Goal: Task Accomplishment & Management: Complete application form

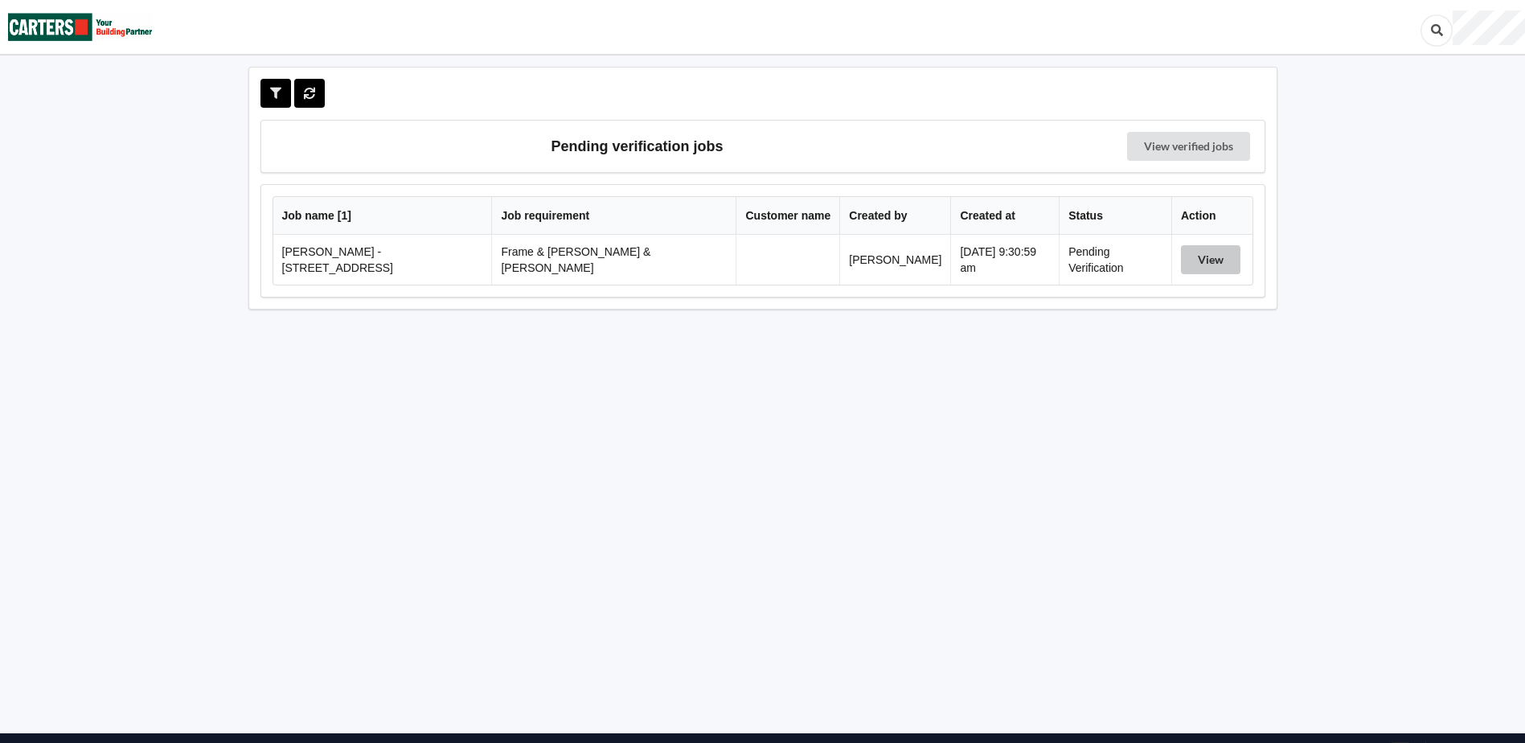
click at [1204, 256] on button "View" at bounding box center [1210, 259] width 59 height 29
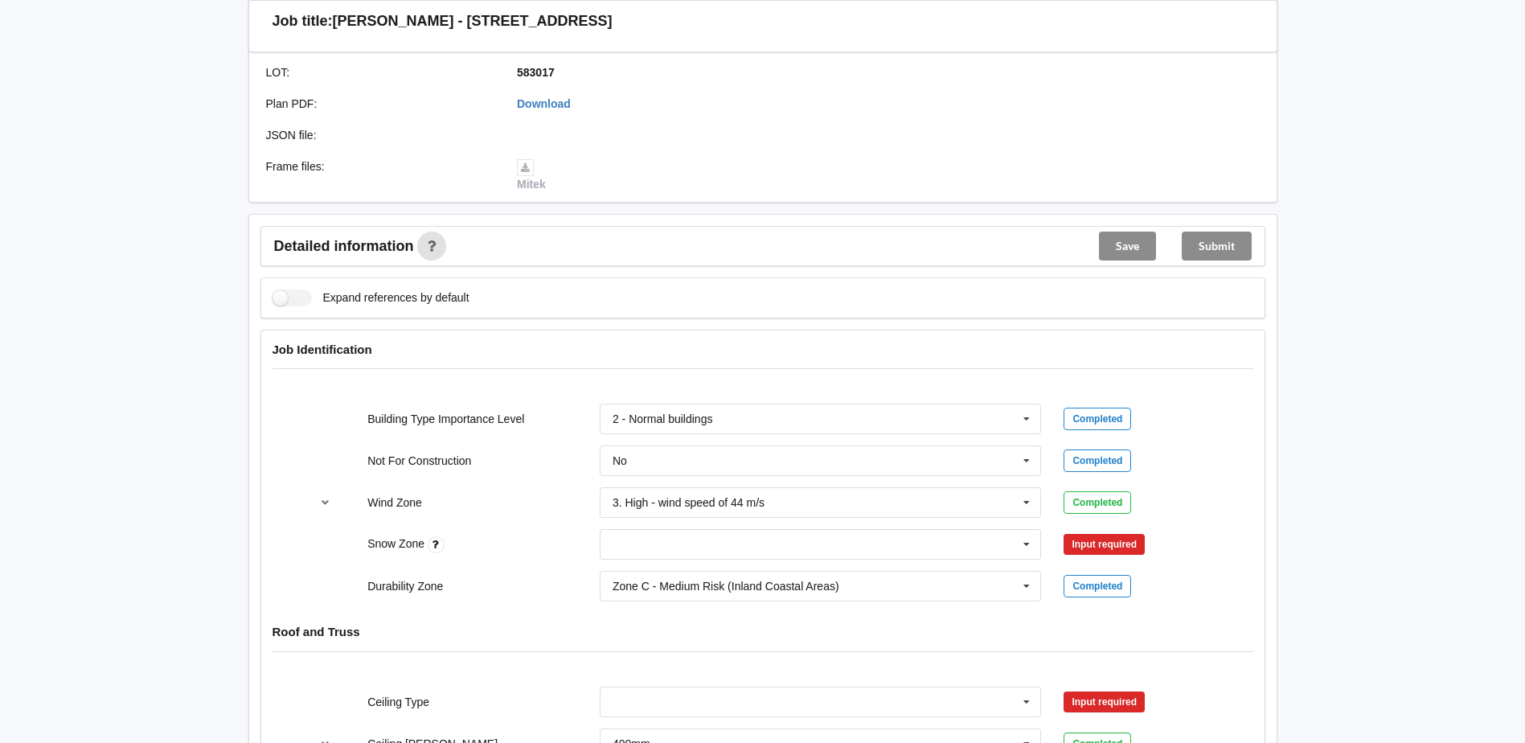
scroll to position [482, 0]
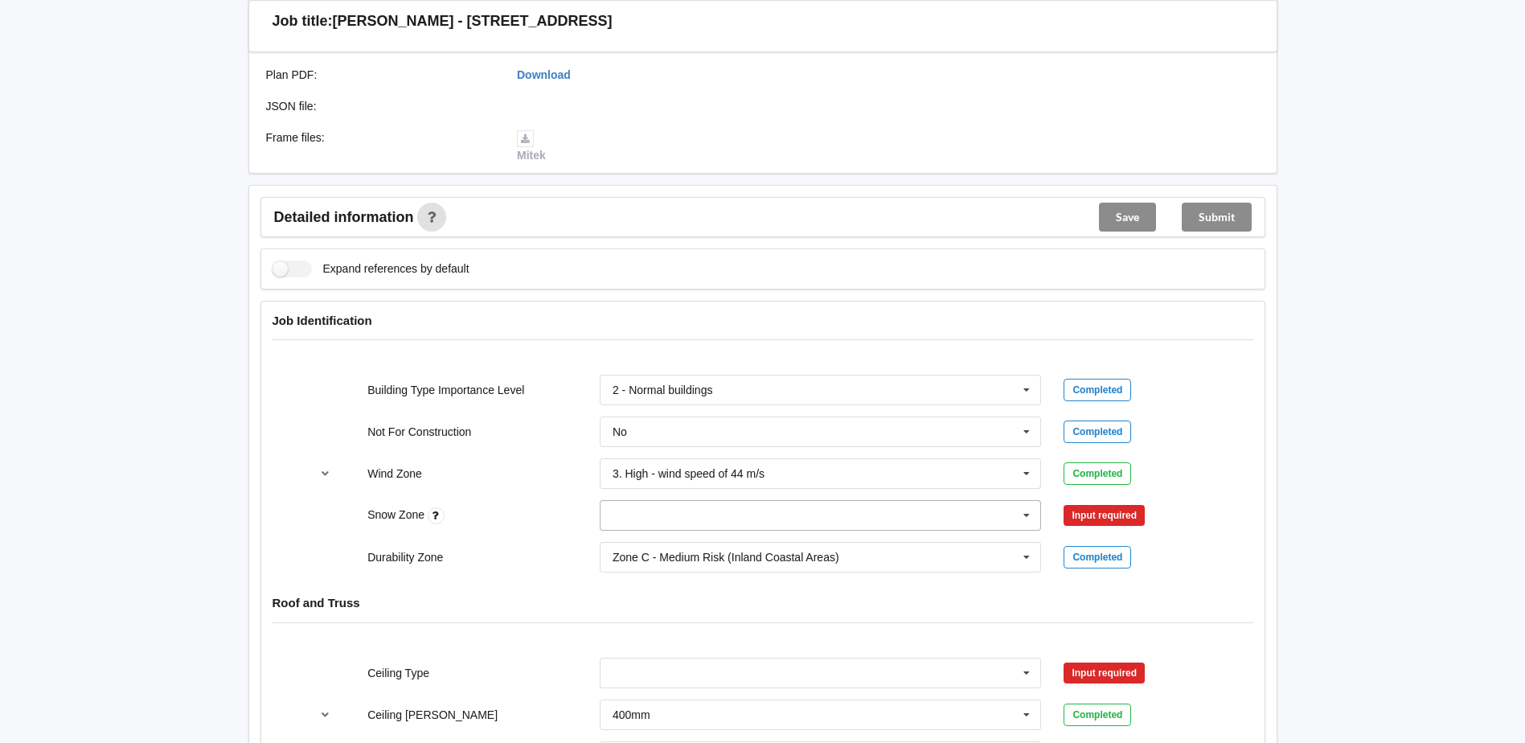
click at [1027, 501] on icon at bounding box center [1026, 516] width 24 height 30
click at [879, 534] on div "N0" at bounding box center [820, 545] width 440 height 30
click at [1136, 503] on button "Confirm input" at bounding box center [1111, 515] width 96 height 27
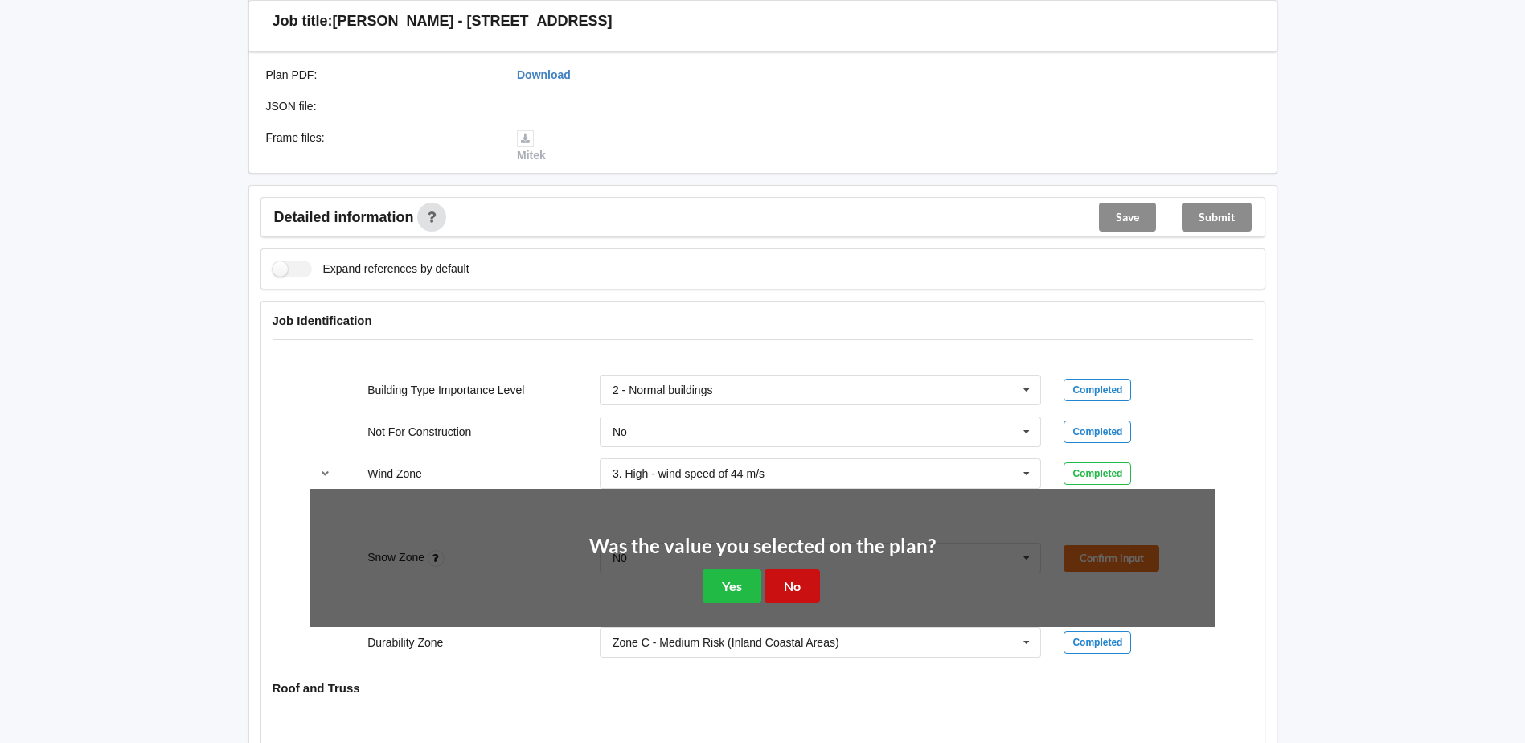
click at [776, 576] on button "No" at bounding box center [791, 585] width 55 height 33
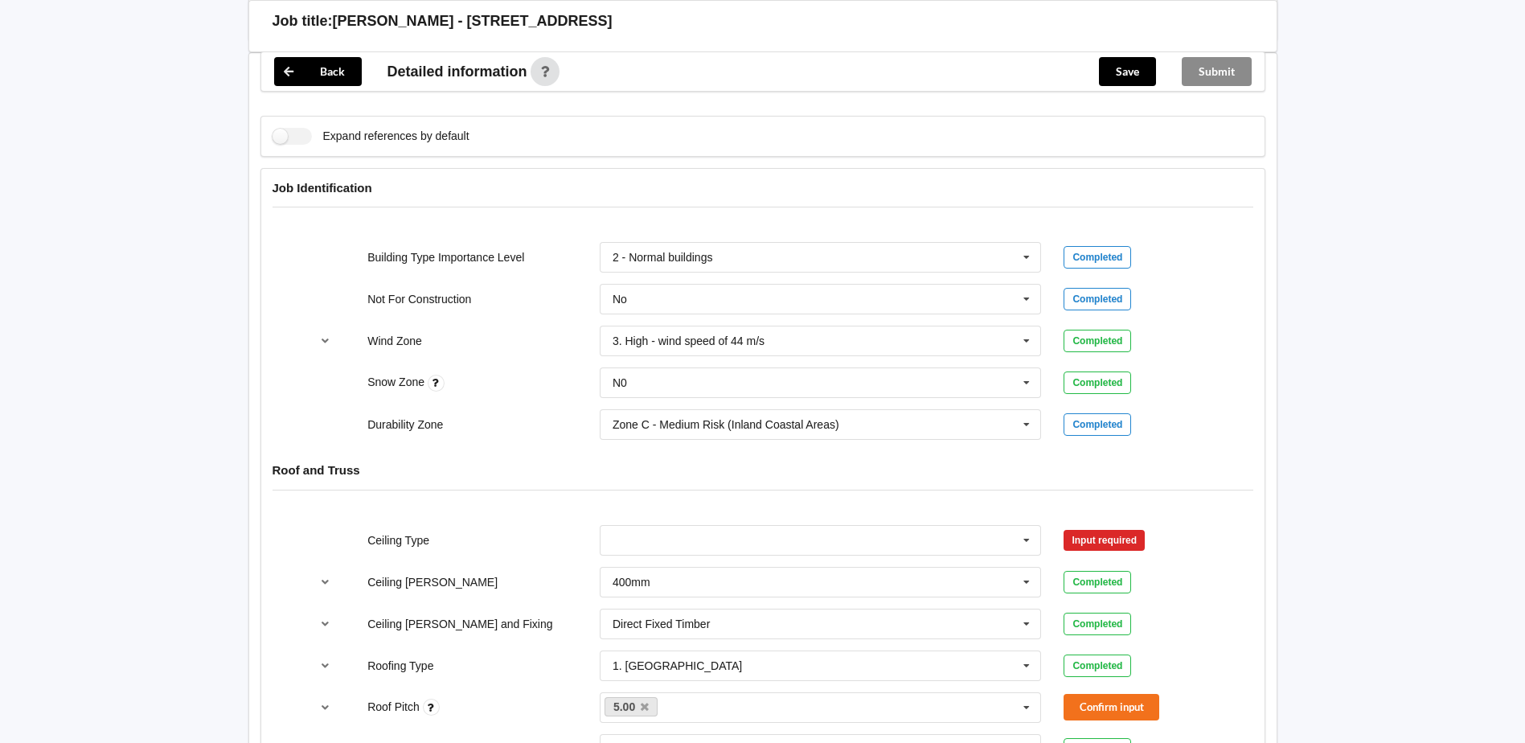
scroll to position [723, 0]
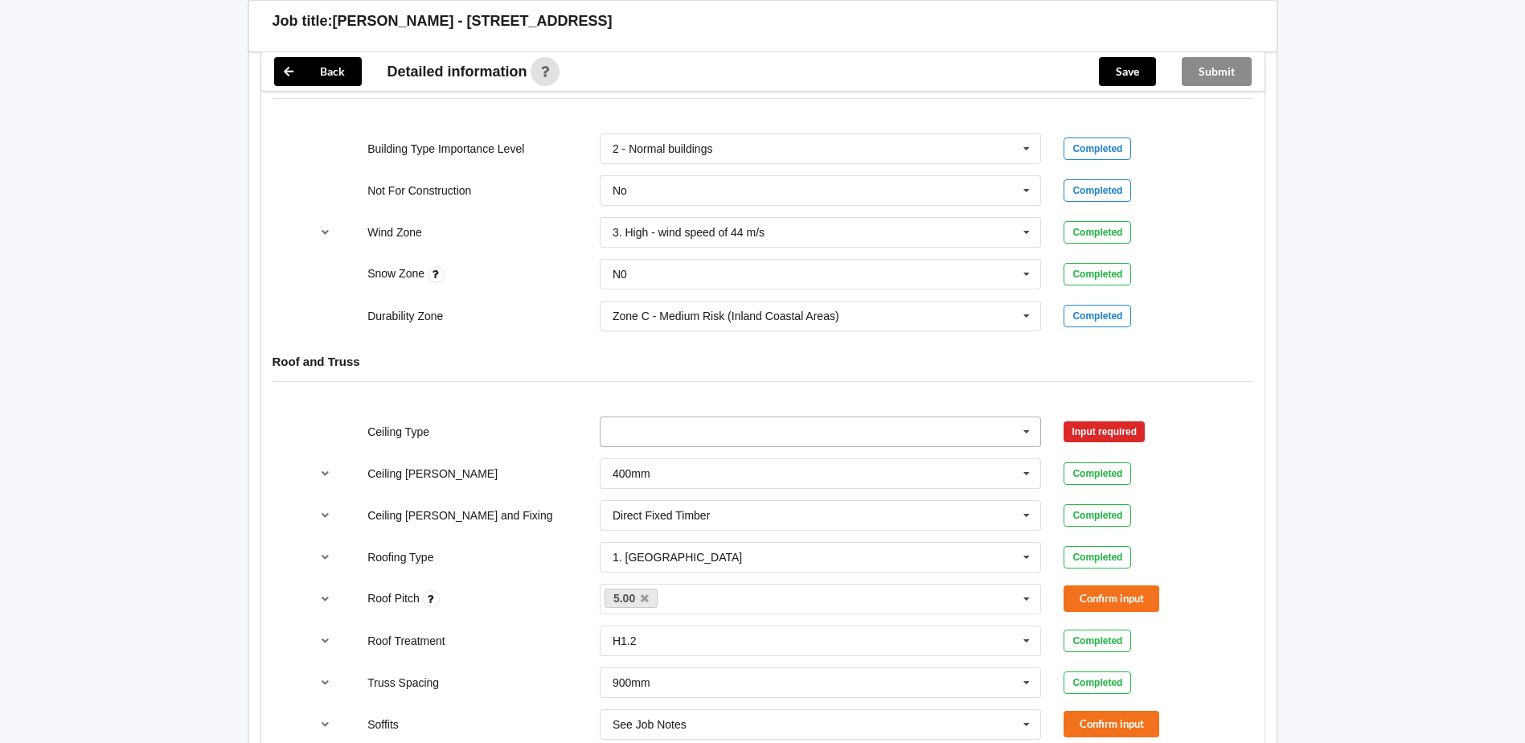
click at [1026, 417] on icon at bounding box center [1026, 432] width 24 height 30
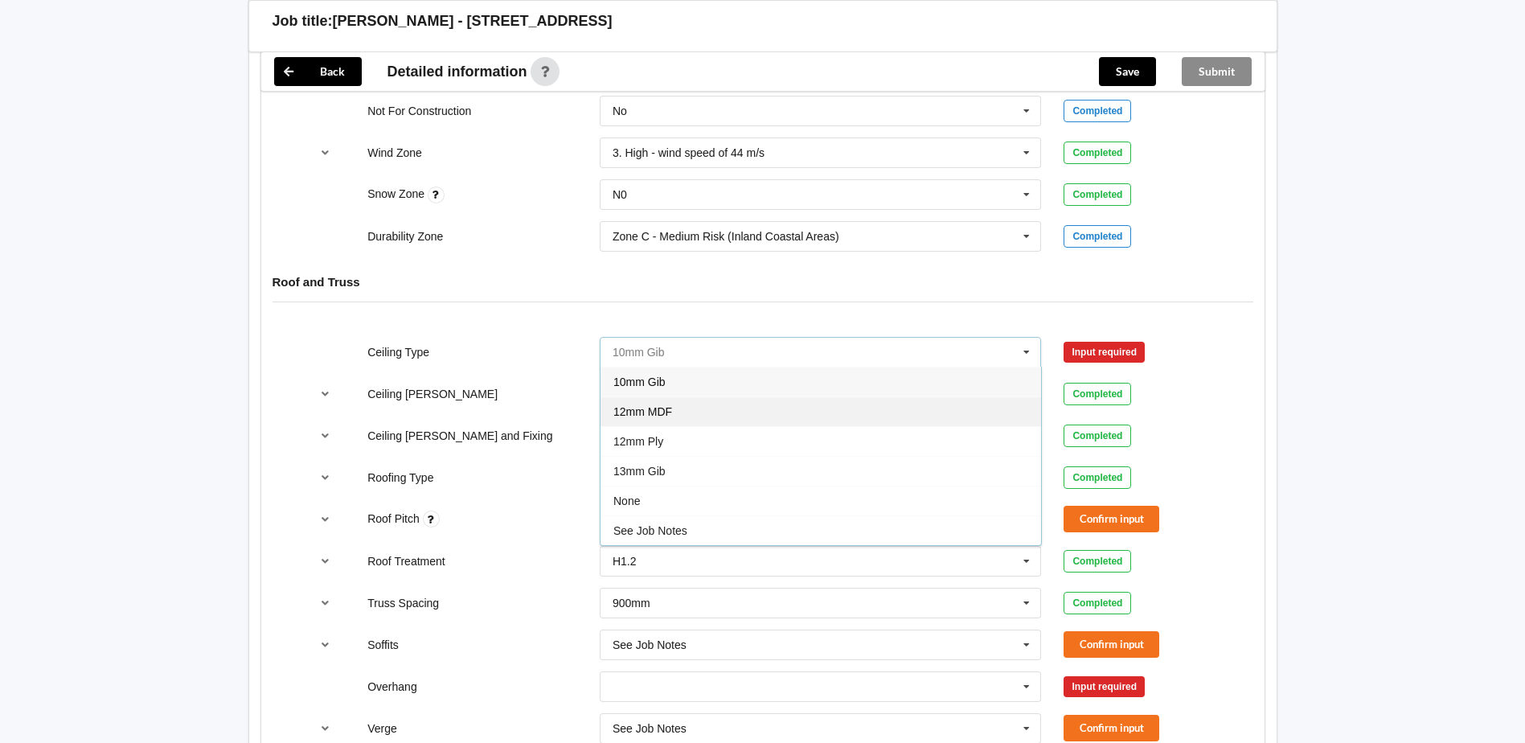
scroll to position [884, 0]
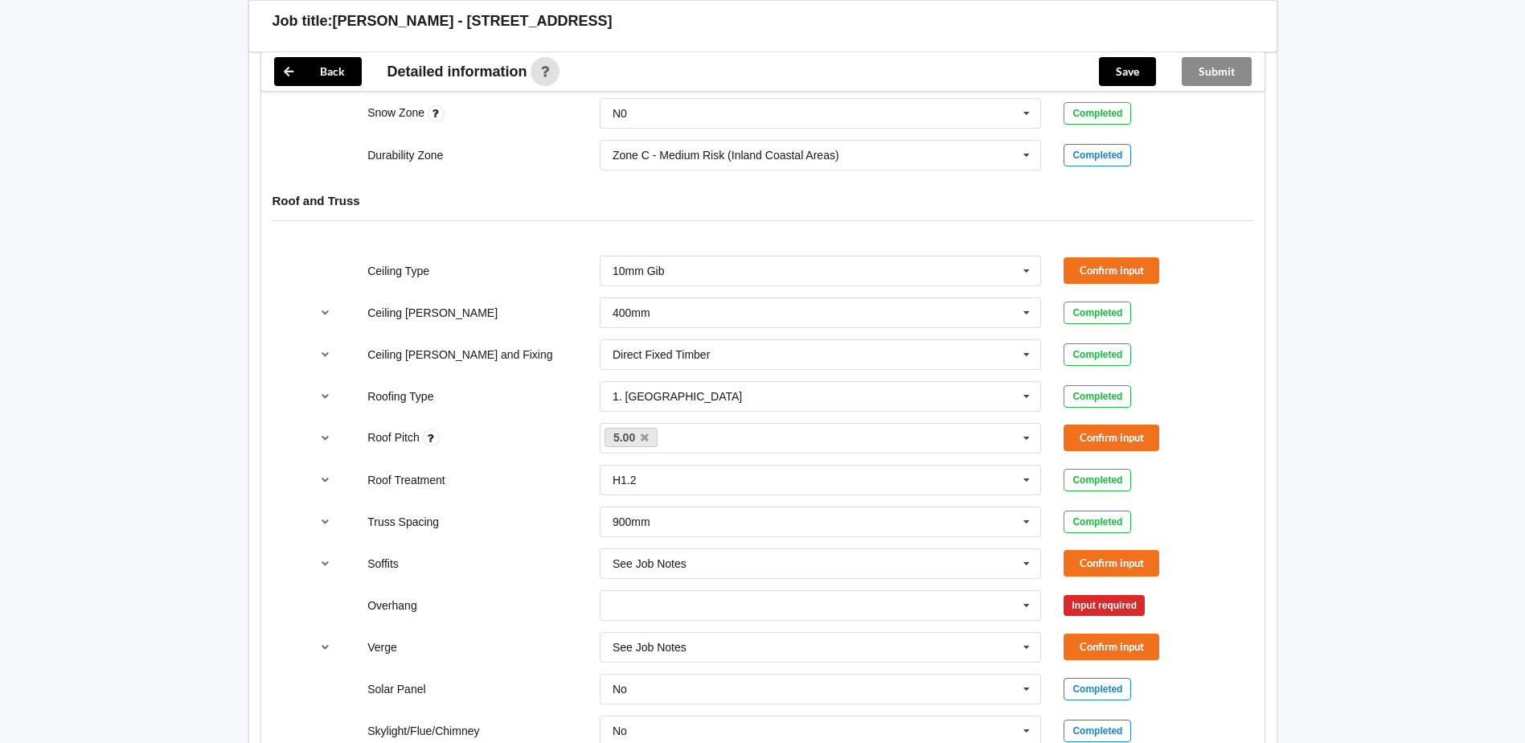
click at [1239, 376] on div "Ceiling Type 10mm Gib 10mm Gib 12mm MDF 12mm Ply 13mm Gib None See Job Notes Co…" at bounding box center [762, 563] width 1003 height 638
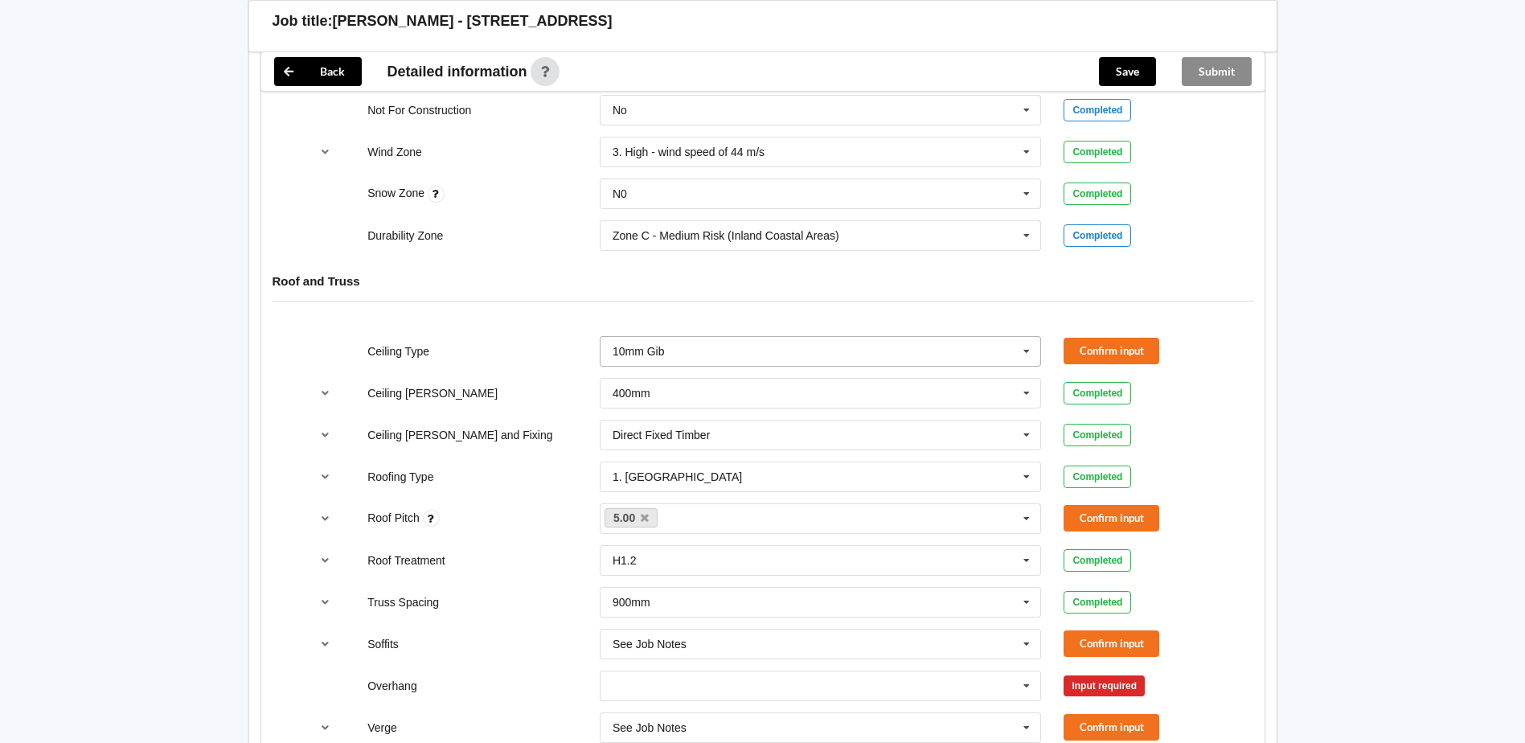
click at [1032, 337] on icon at bounding box center [1026, 352] width 24 height 30
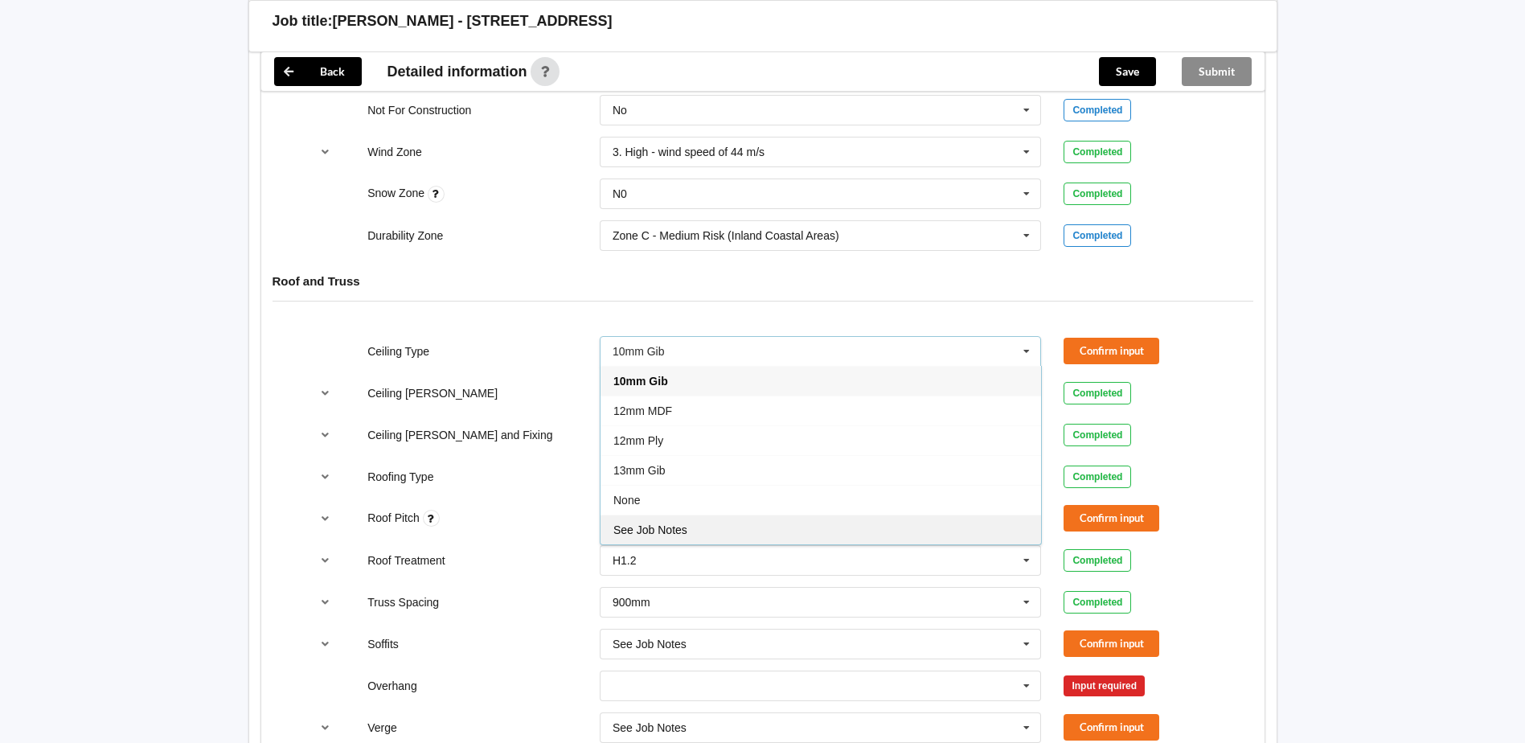
click at [1004, 514] on div "See Job Notes" at bounding box center [820, 529] width 440 height 30
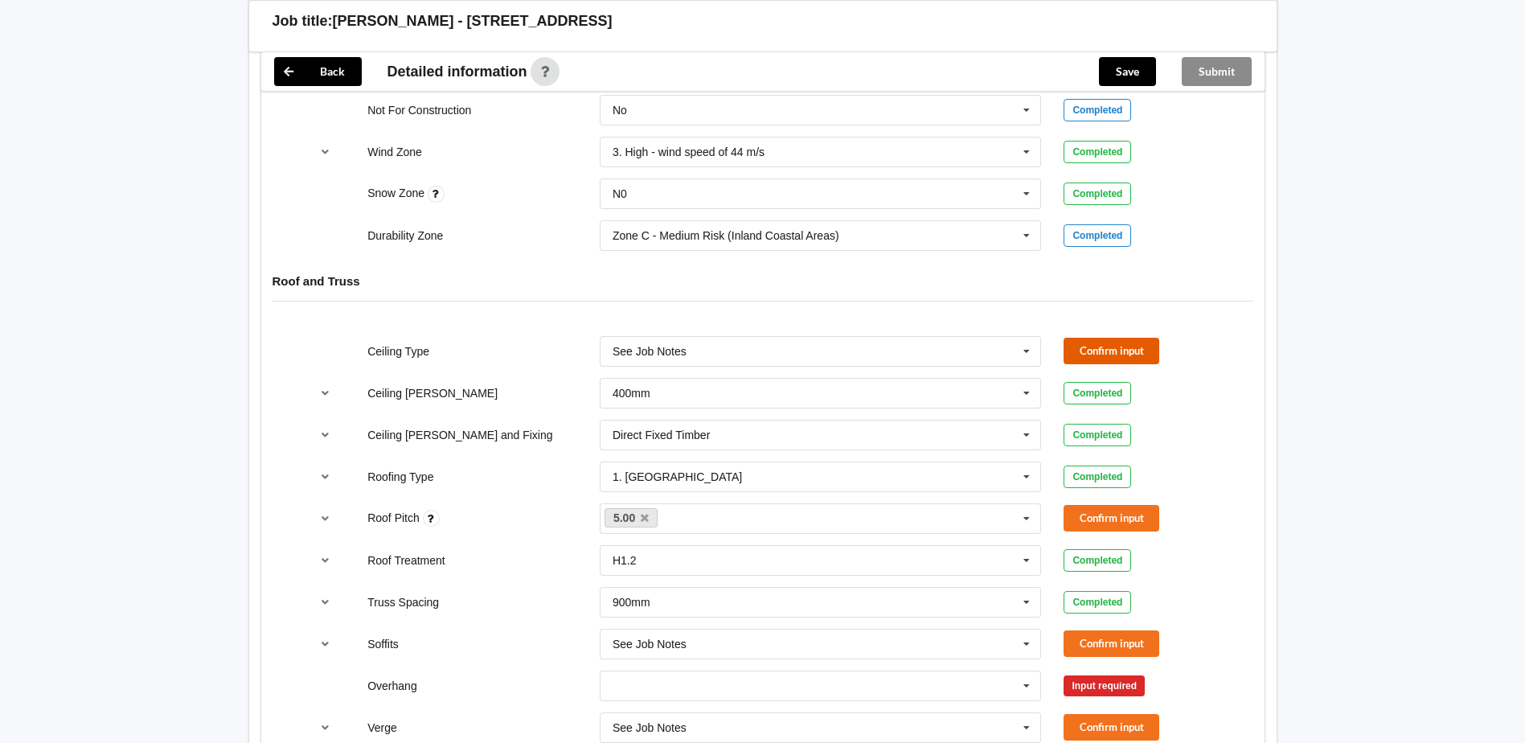
click at [1124, 338] on button "Confirm input" at bounding box center [1111, 351] width 96 height 27
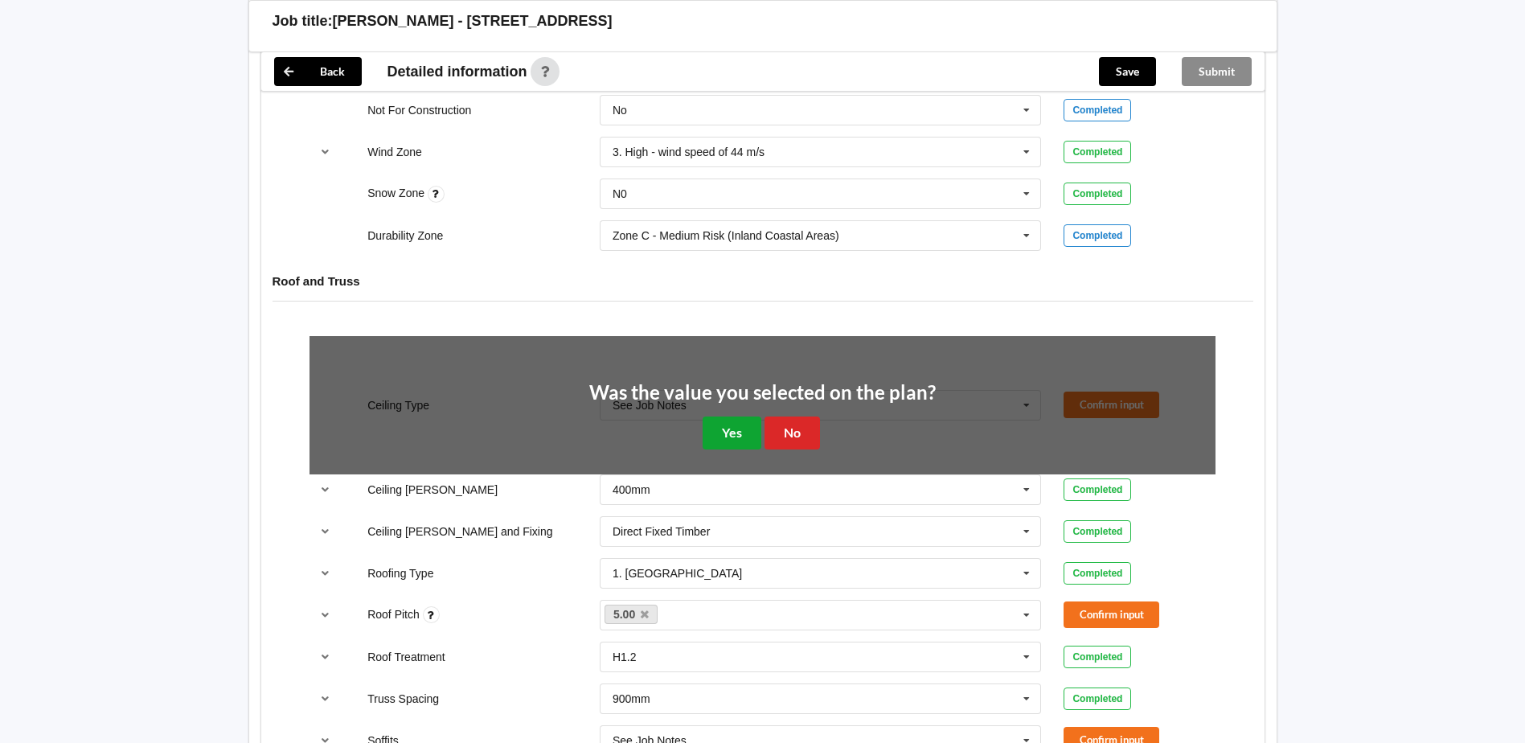
click at [732, 416] on button "Yes" at bounding box center [731, 432] width 59 height 33
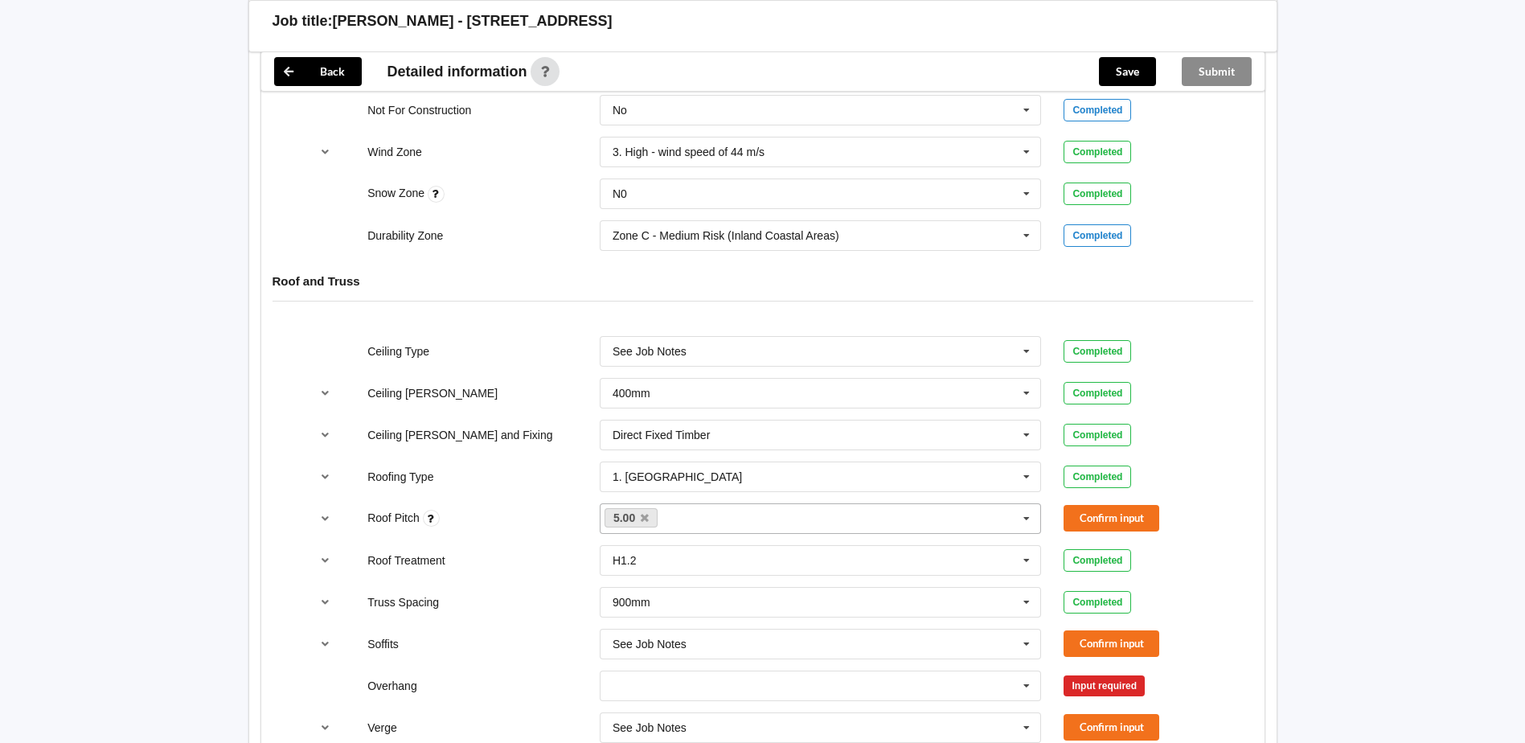
click at [1027, 504] on icon at bounding box center [1026, 519] width 24 height 30
click at [1107, 505] on button "Confirm input" at bounding box center [1111, 518] width 96 height 27
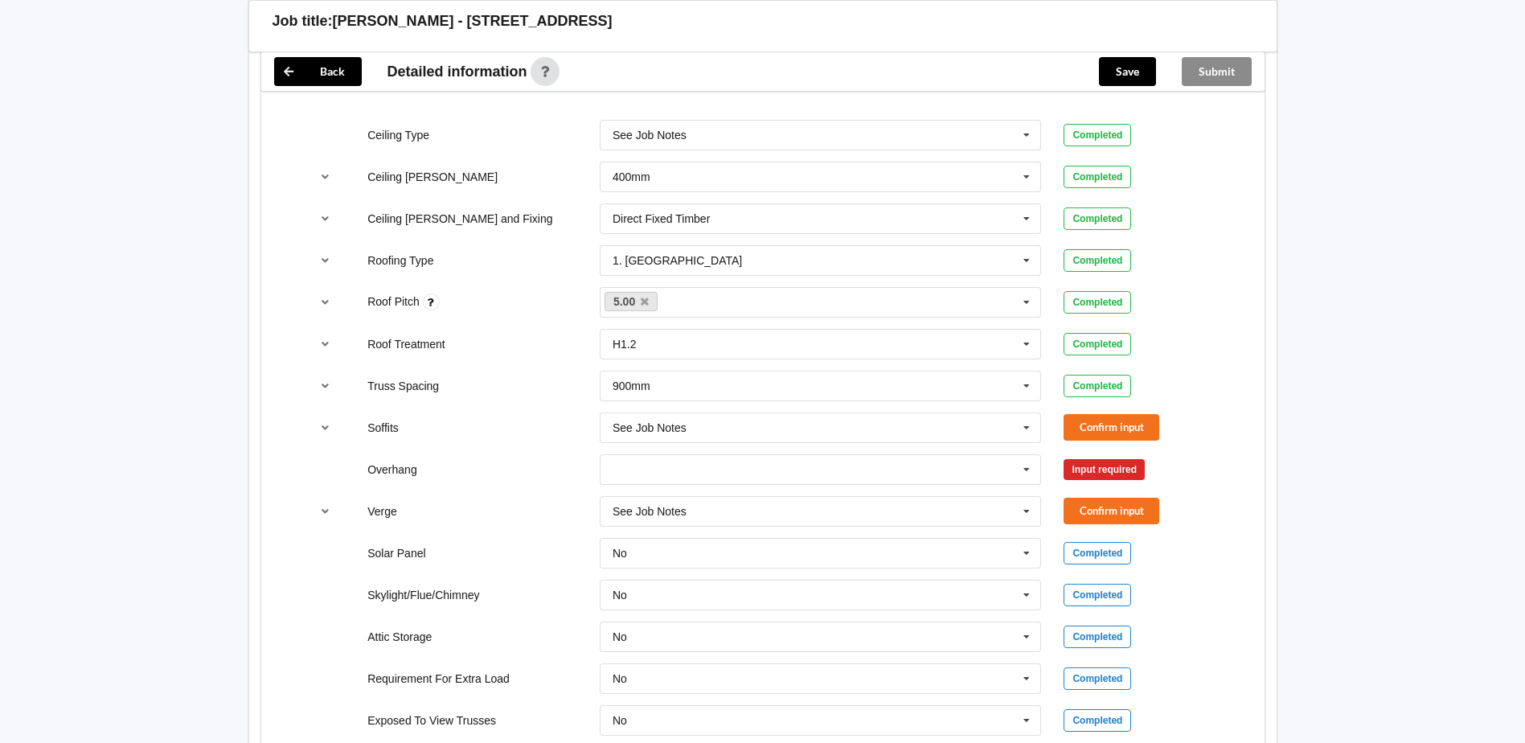
scroll to position [1045, 0]
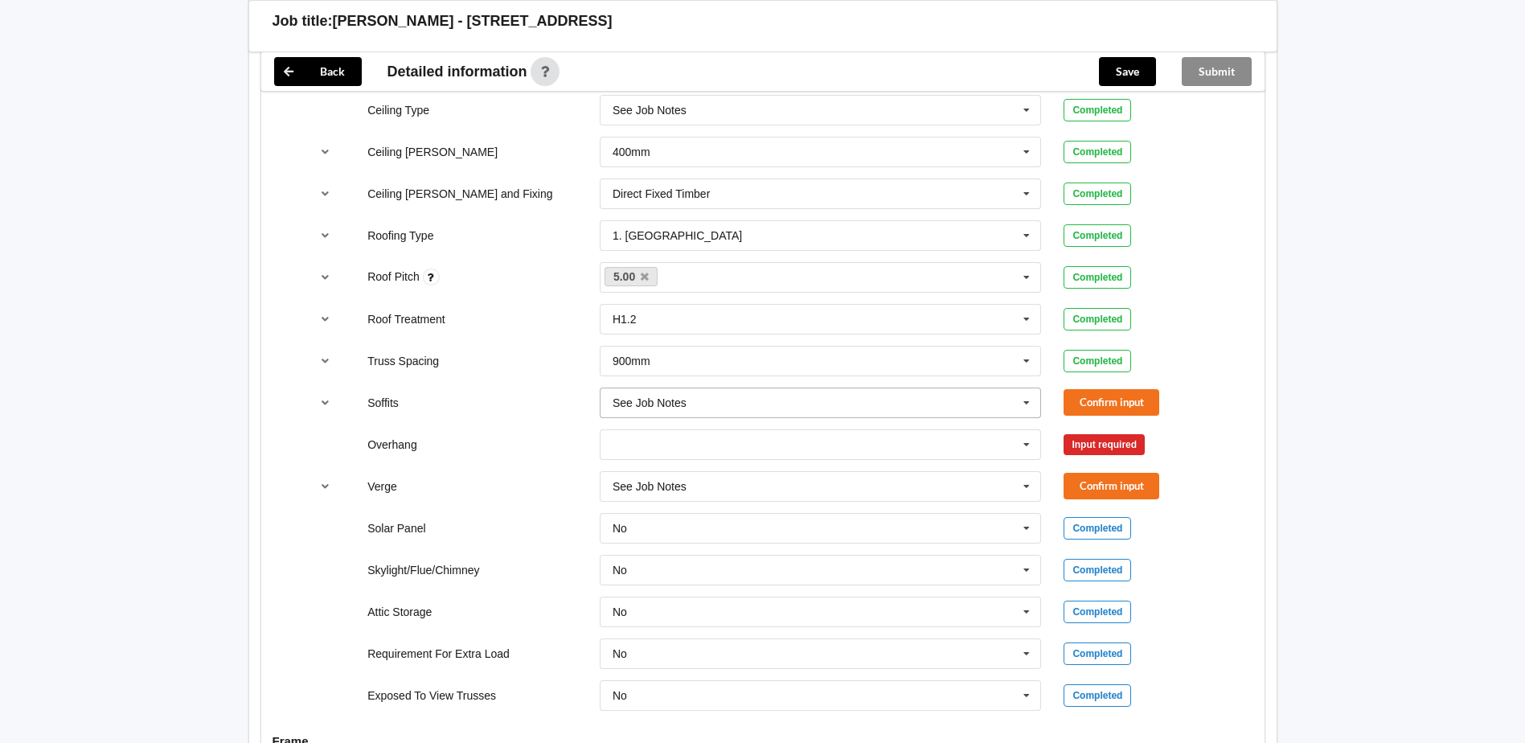
click at [1030, 388] on icon at bounding box center [1026, 403] width 24 height 30
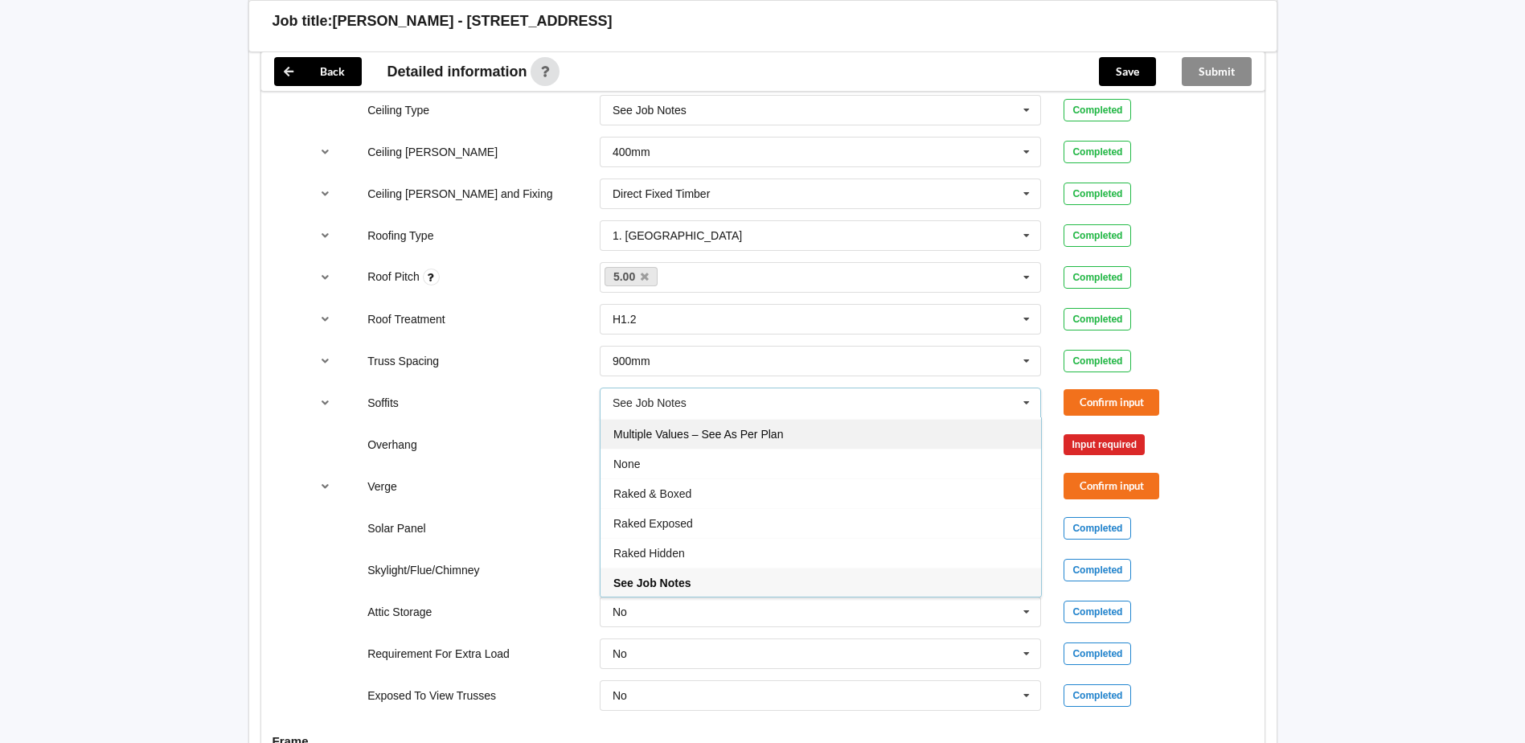
click at [994, 419] on div "Multiple Values – See As Per Plan" at bounding box center [820, 434] width 440 height 30
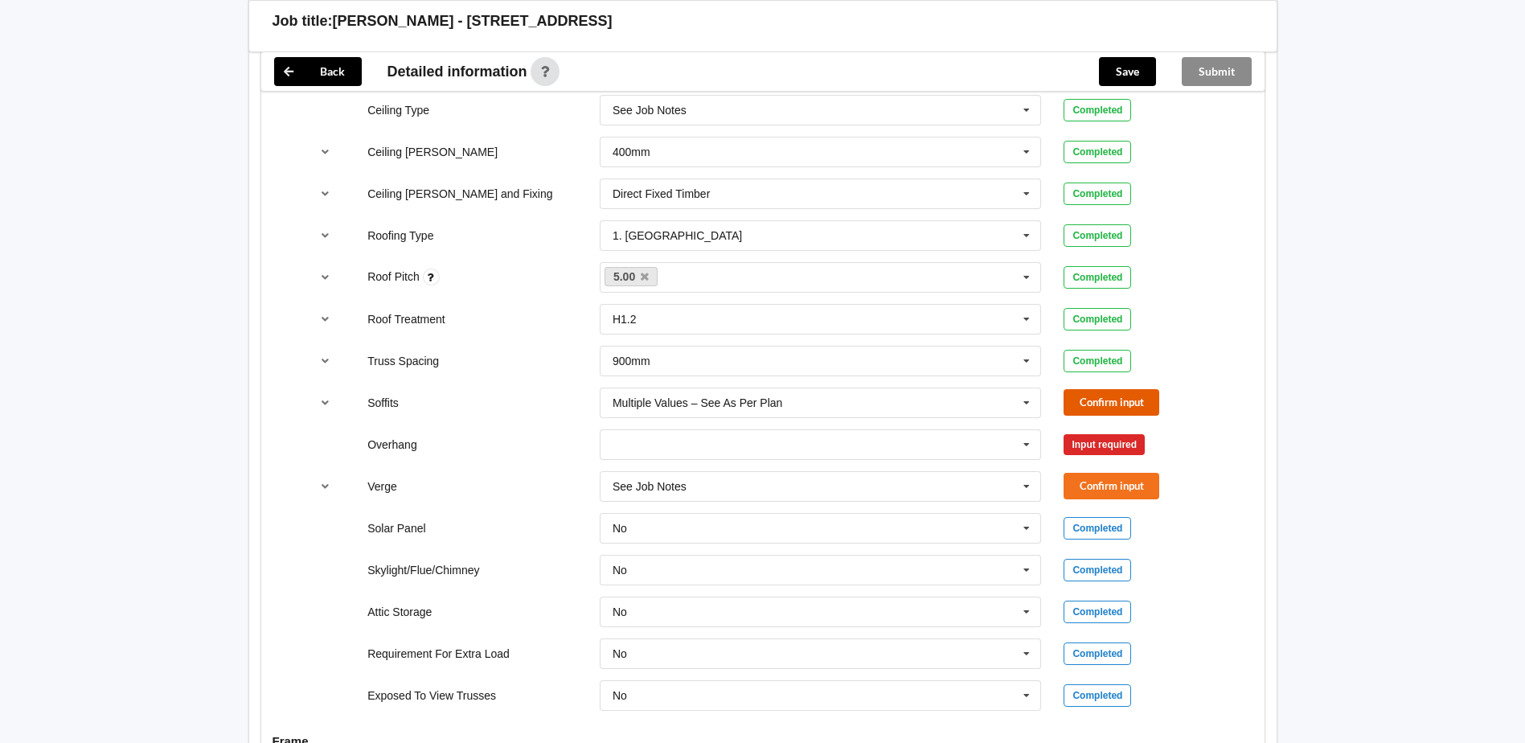
click at [1112, 389] on button "Confirm input" at bounding box center [1111, 402] width 96 height 27
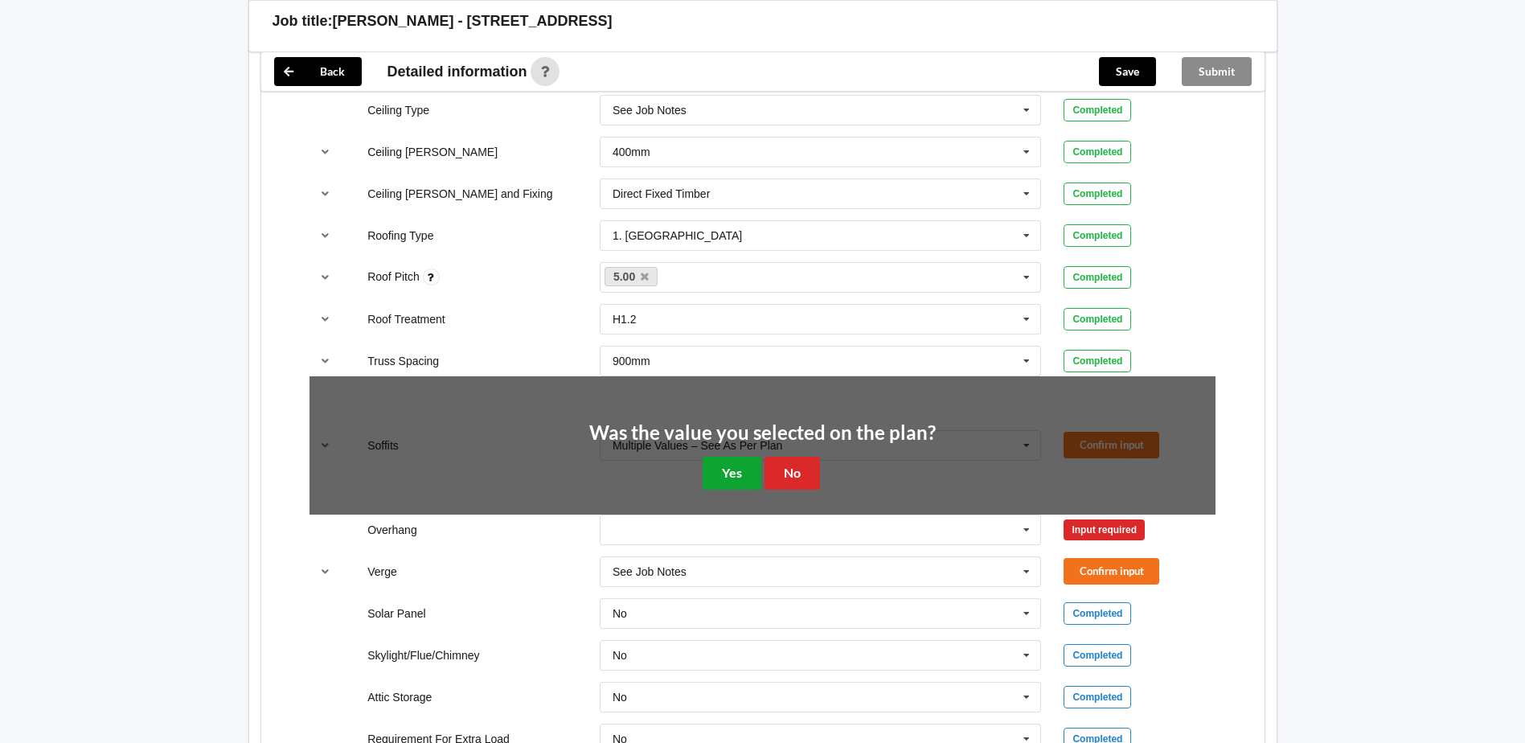
click at [749, 457] on button "Yes" at bounding box center [731, 473] width 59 height 33
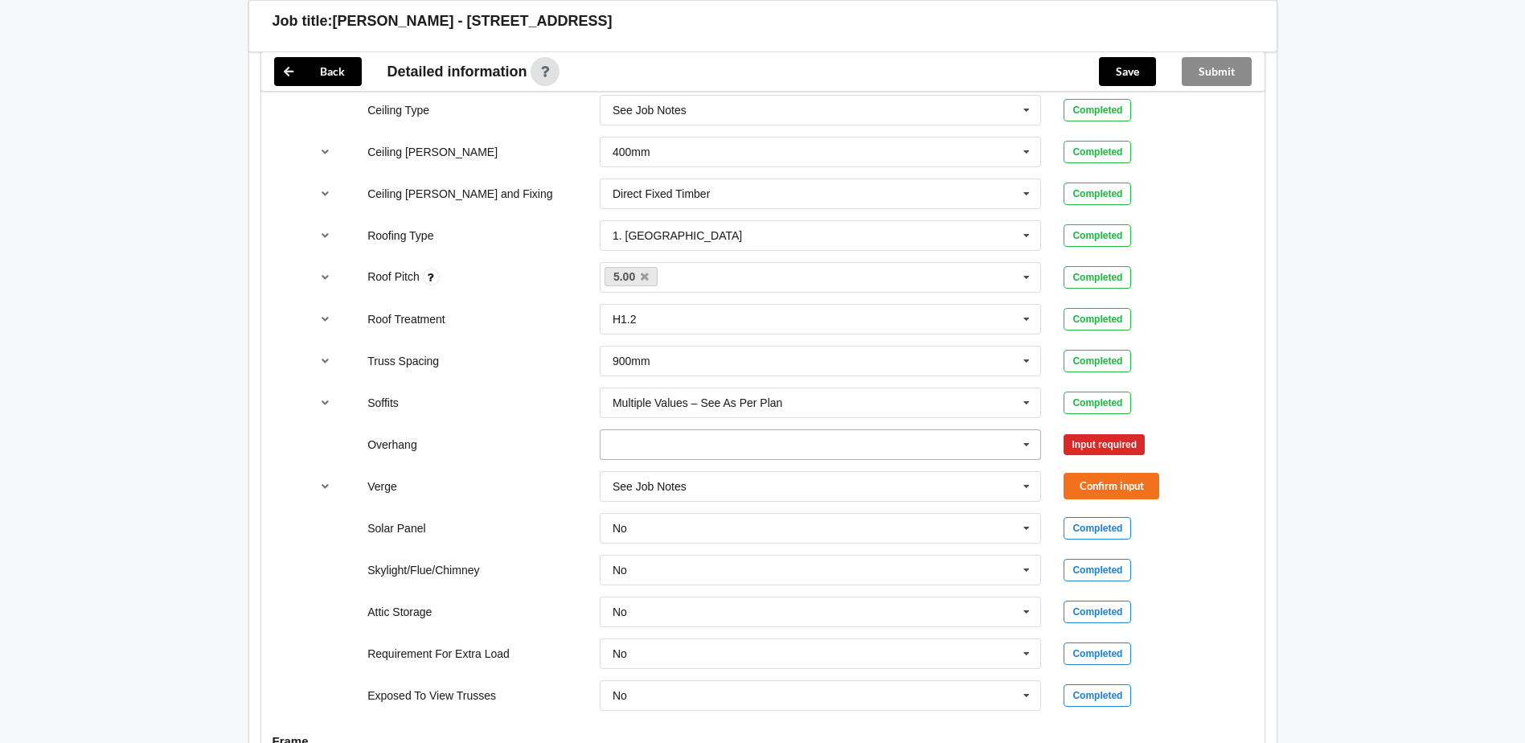
click at [1030, 431] on icon at bounding box center [1026, 445] width 24 height 30
click at [962, 578] on div "Multiple Values – See As Per Plan" at bounding box center [820, 593] width 440 height 30
click at [1099, 431] on button "Confirm input" at bounding box center [1111, 444] width 96 height 27
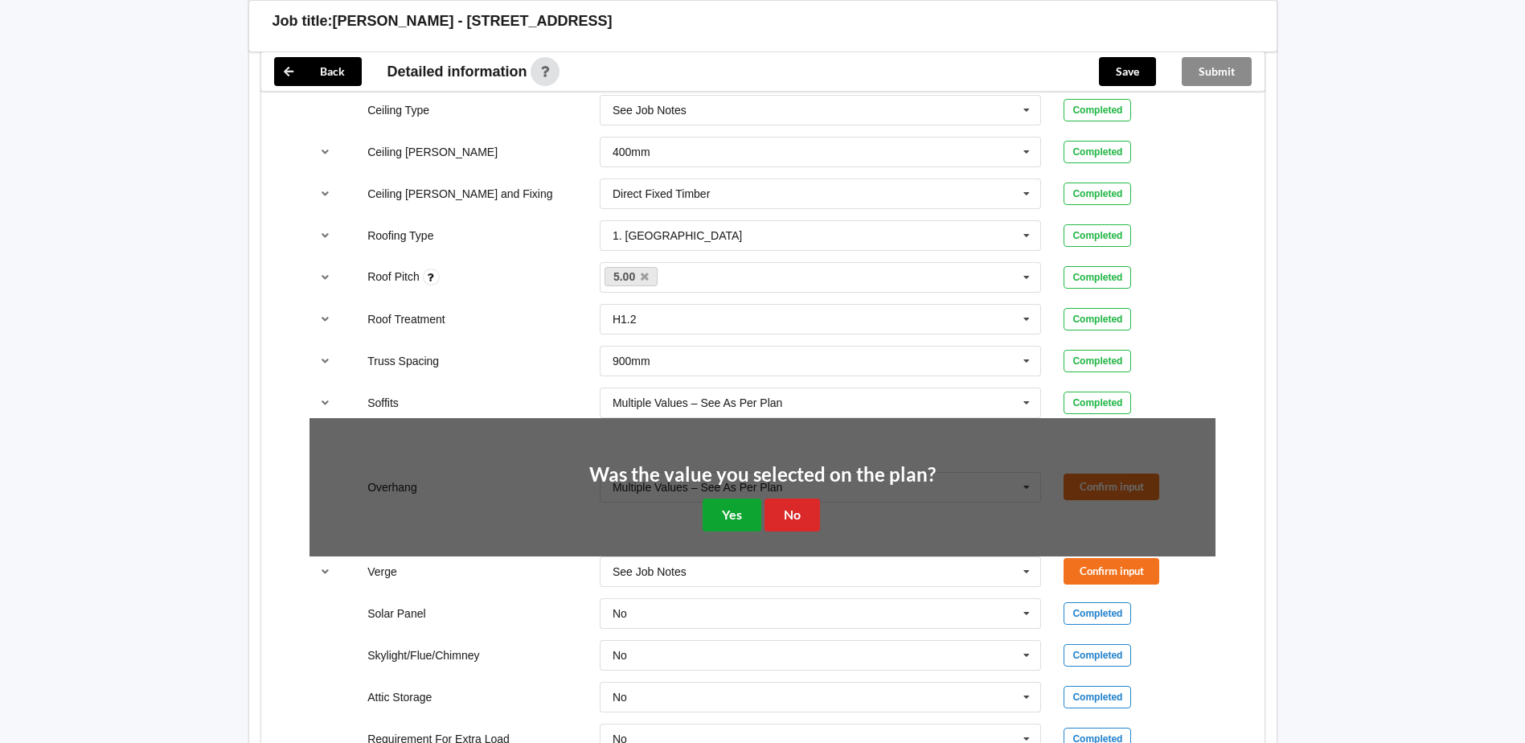
click at [752, 498] on button "Yes" at bounding box center [731, 514] width 59 height 33
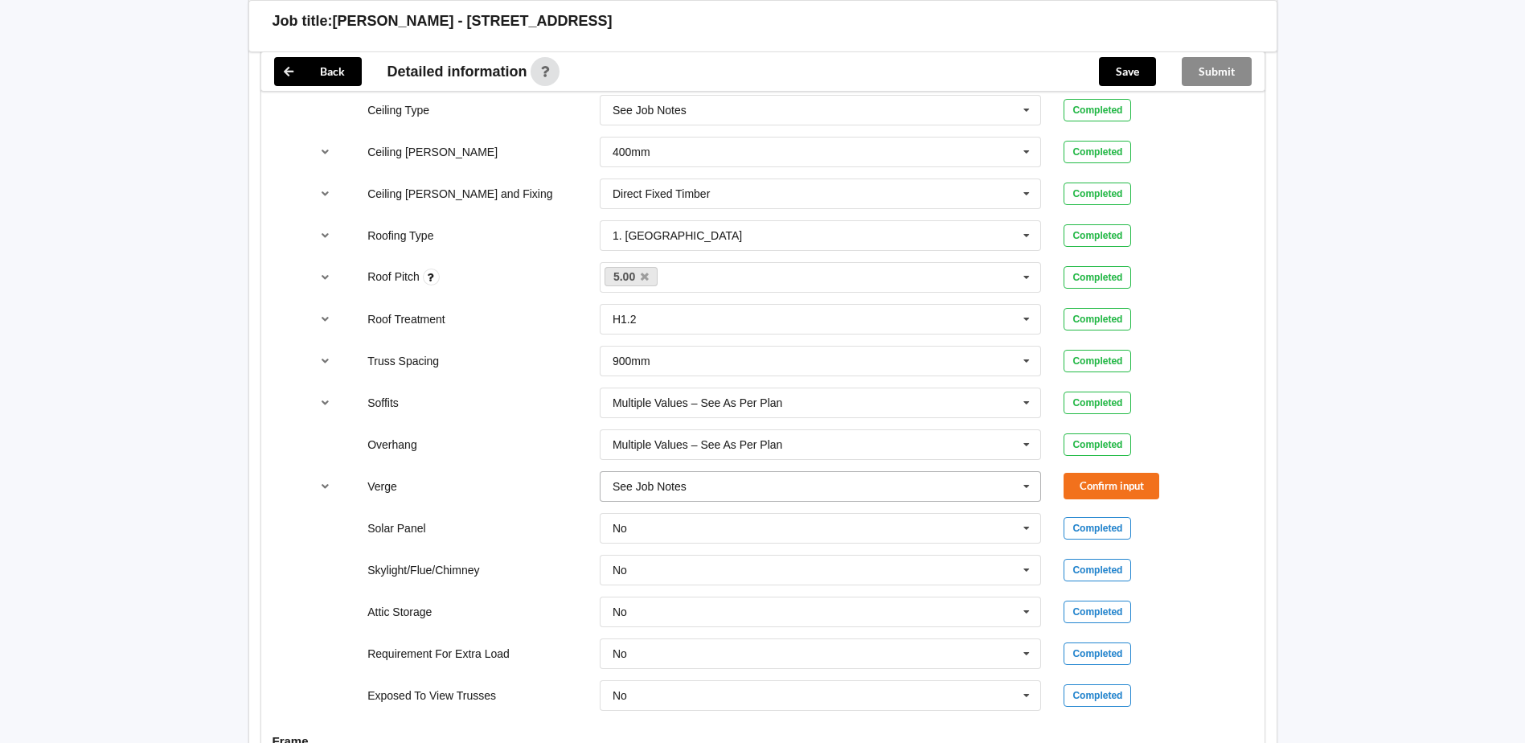
click at [1033, 472] on icon at bounding box center [1026, 487] width 24 height 30
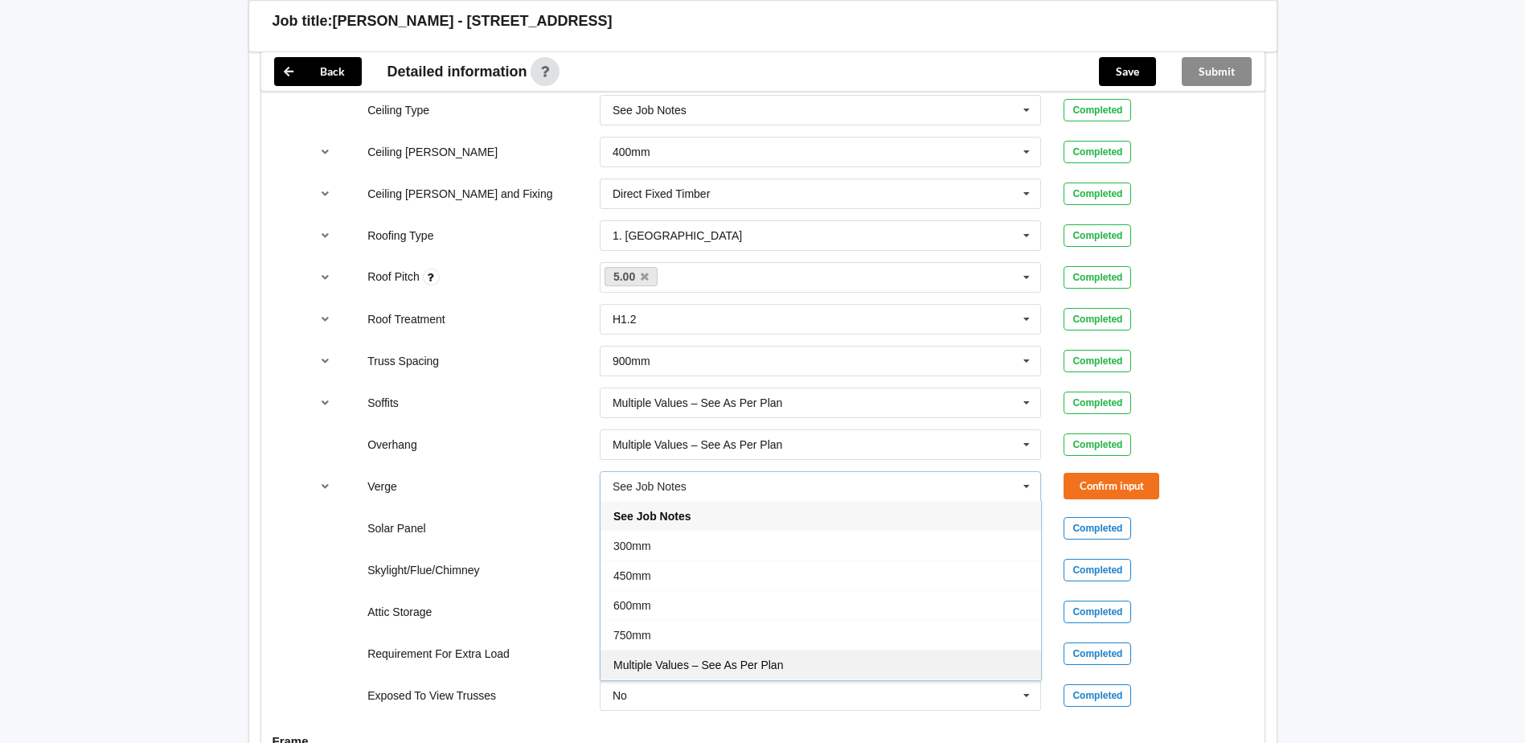
click at [982, 649] on div "Multiple Values – See As Per Plan" at bounding box center [820, 664] width 440 height 30
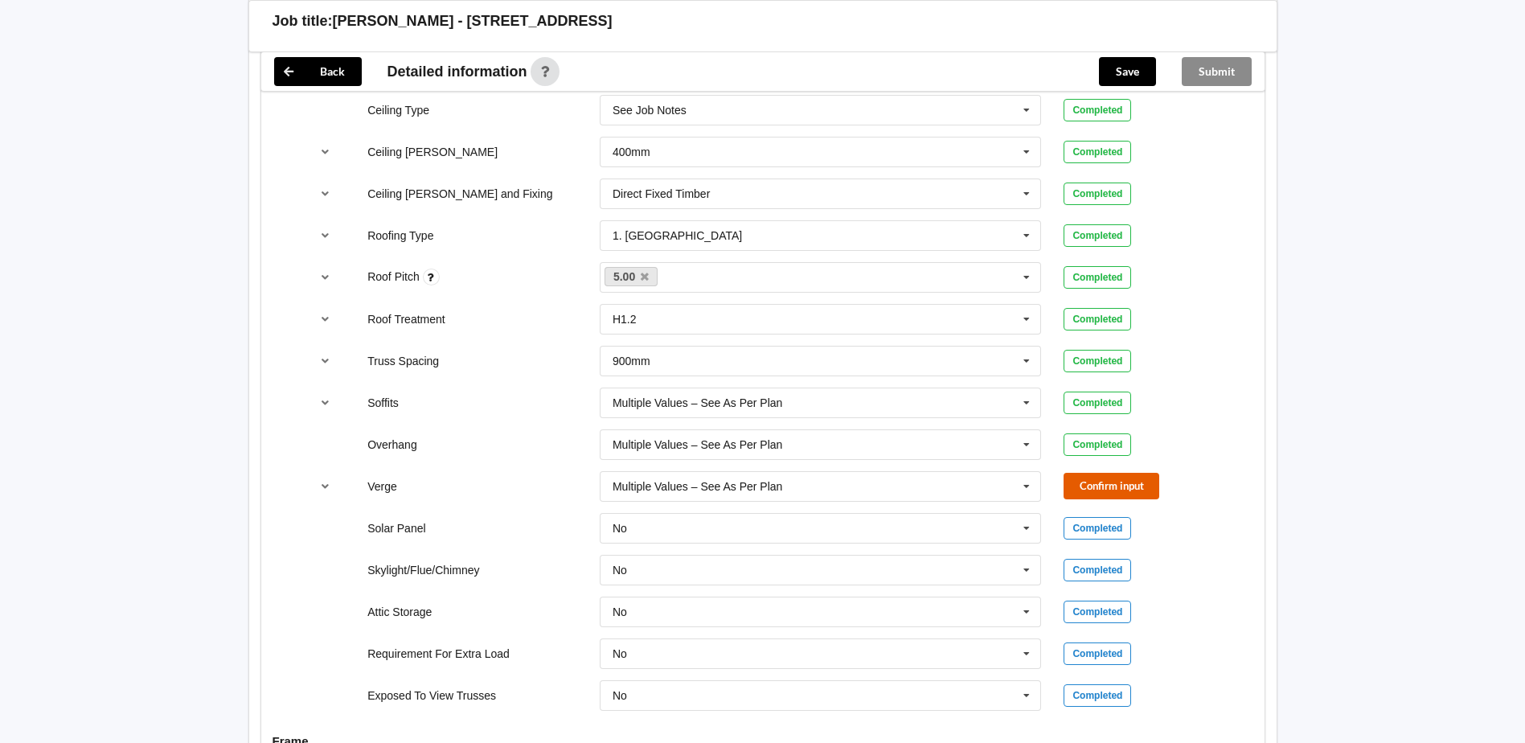
click at [1122, 473] on button "Confirm input" at bounding box center [1111, 486] width 96 height 27
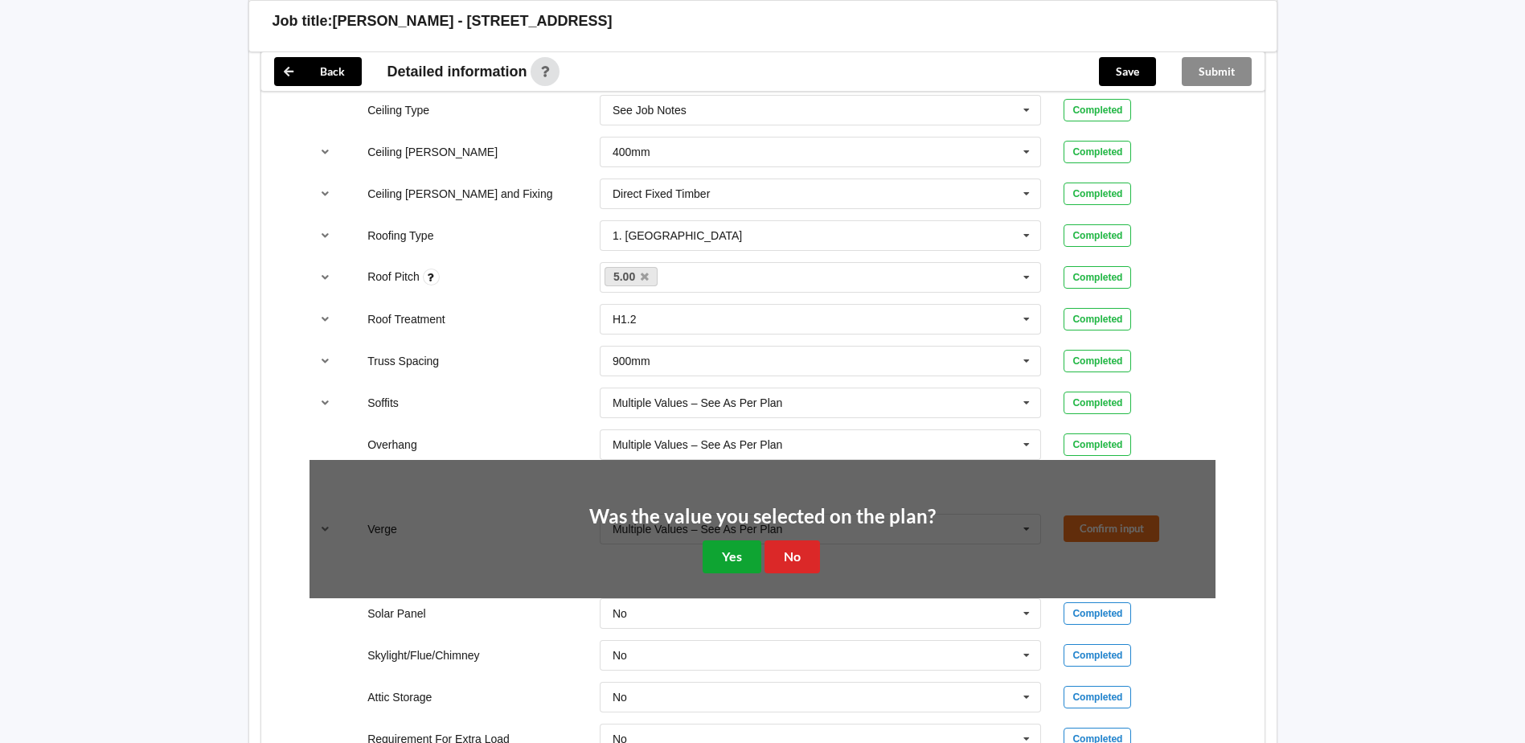
click at [735, 540] on button "Yes" at bounding box center [731, 556] width 59 height 33
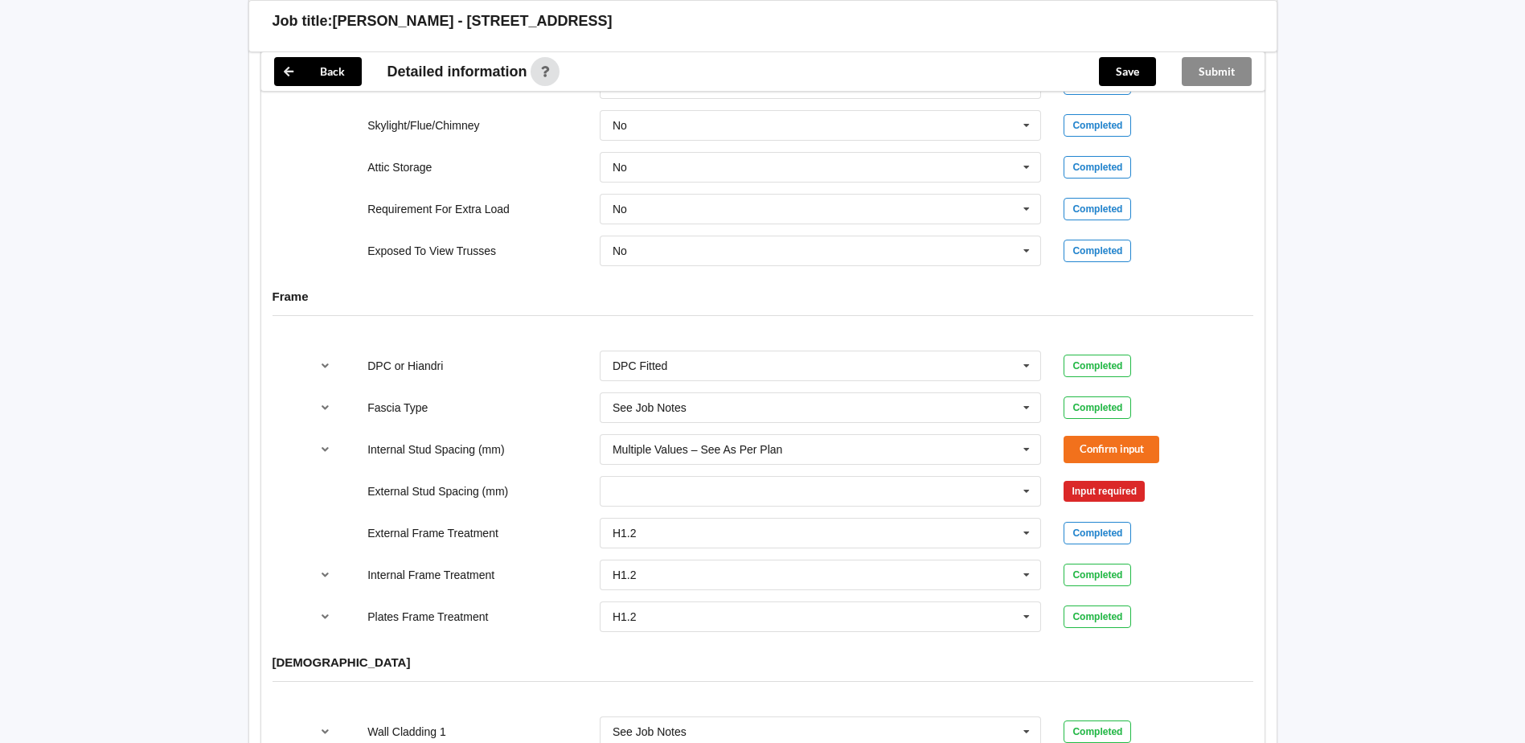
scroll to position [1527, 0]
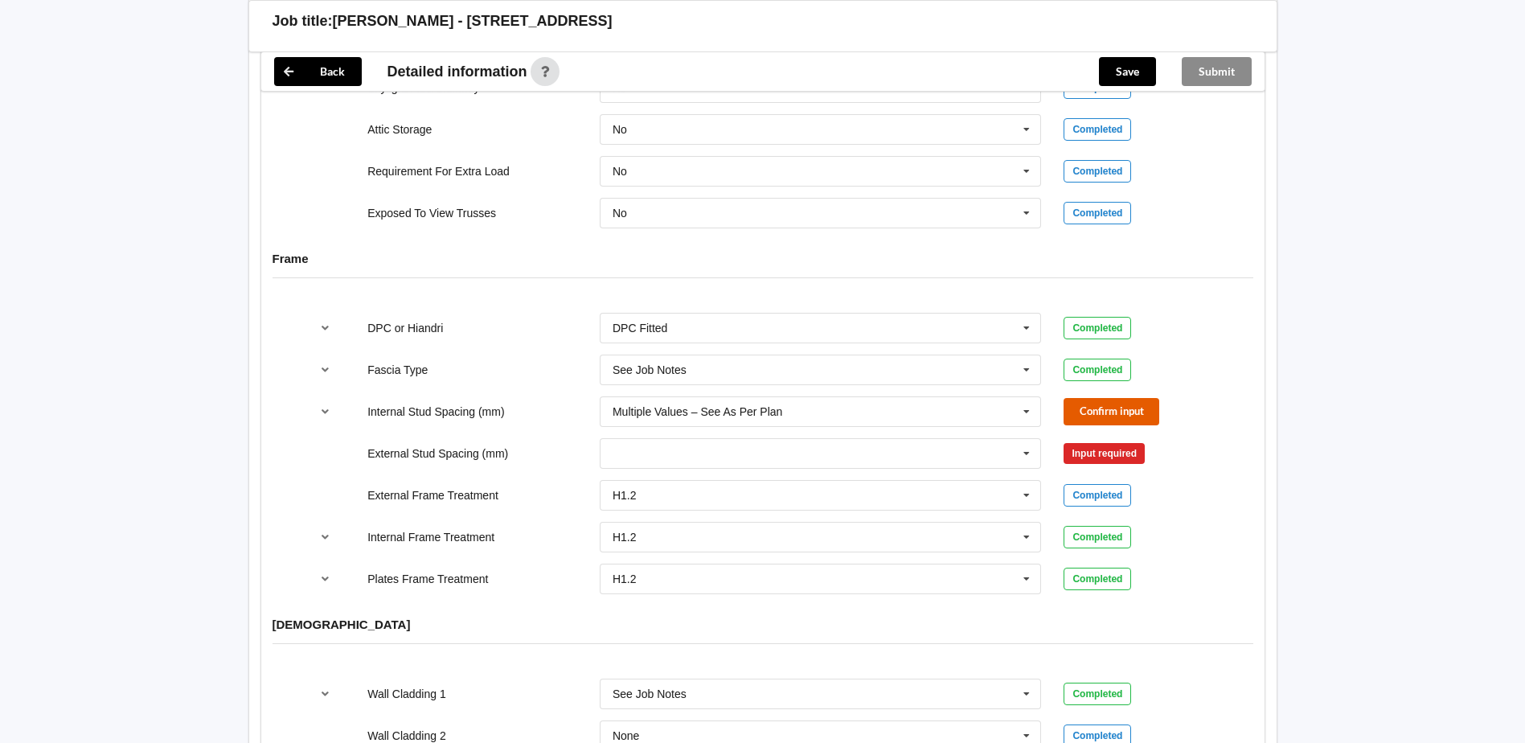
click at [1119, 398] on button "Confirm input" at bounding box center [1111, 411] width 96 height 27
click at [1029, 439] on icon at bounding box center [1026, 454] width 24 height 30
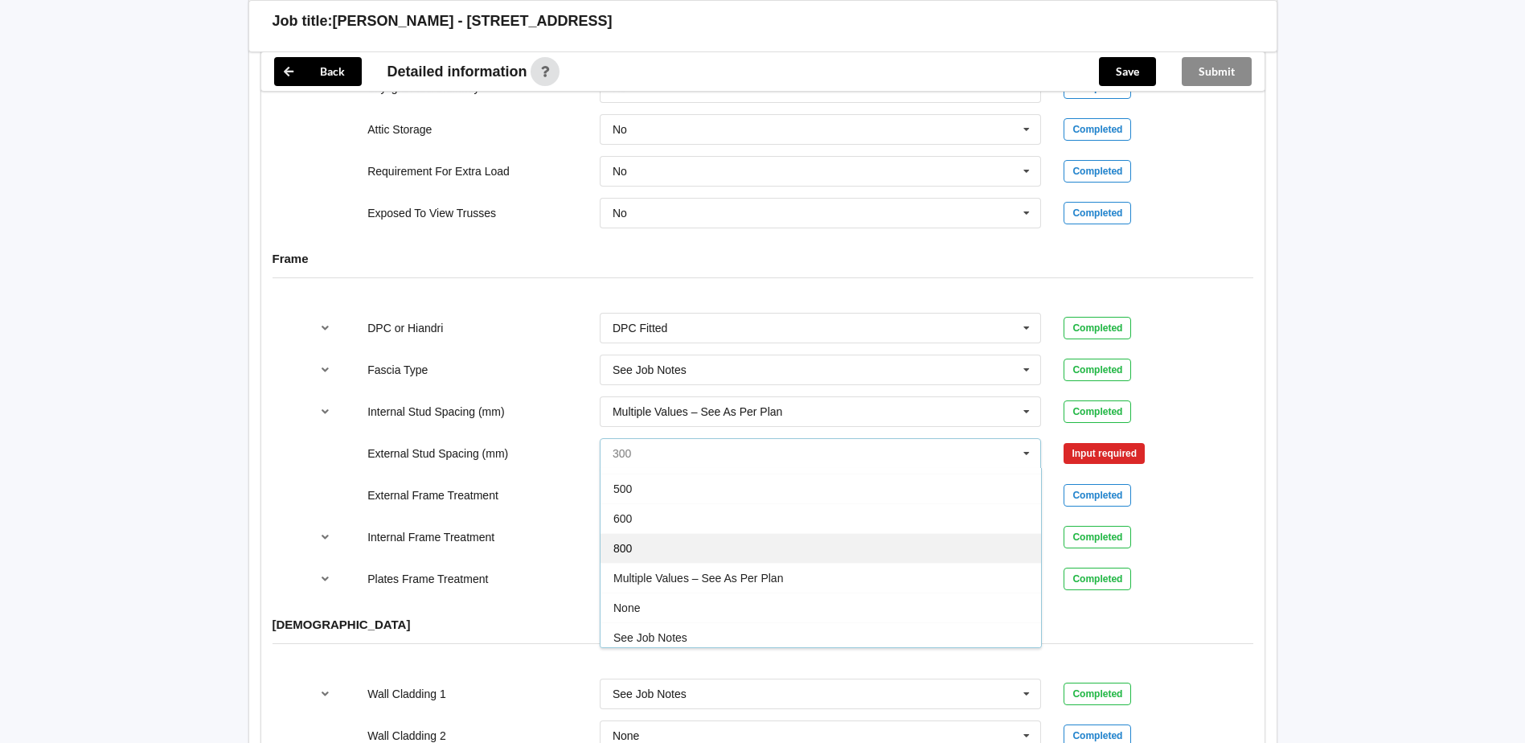
scroll to position [88, 0]
click at [987, 558] on div "Multiple Values – See As Per Plan" at bounding box center [820, 573] width 440 height 30
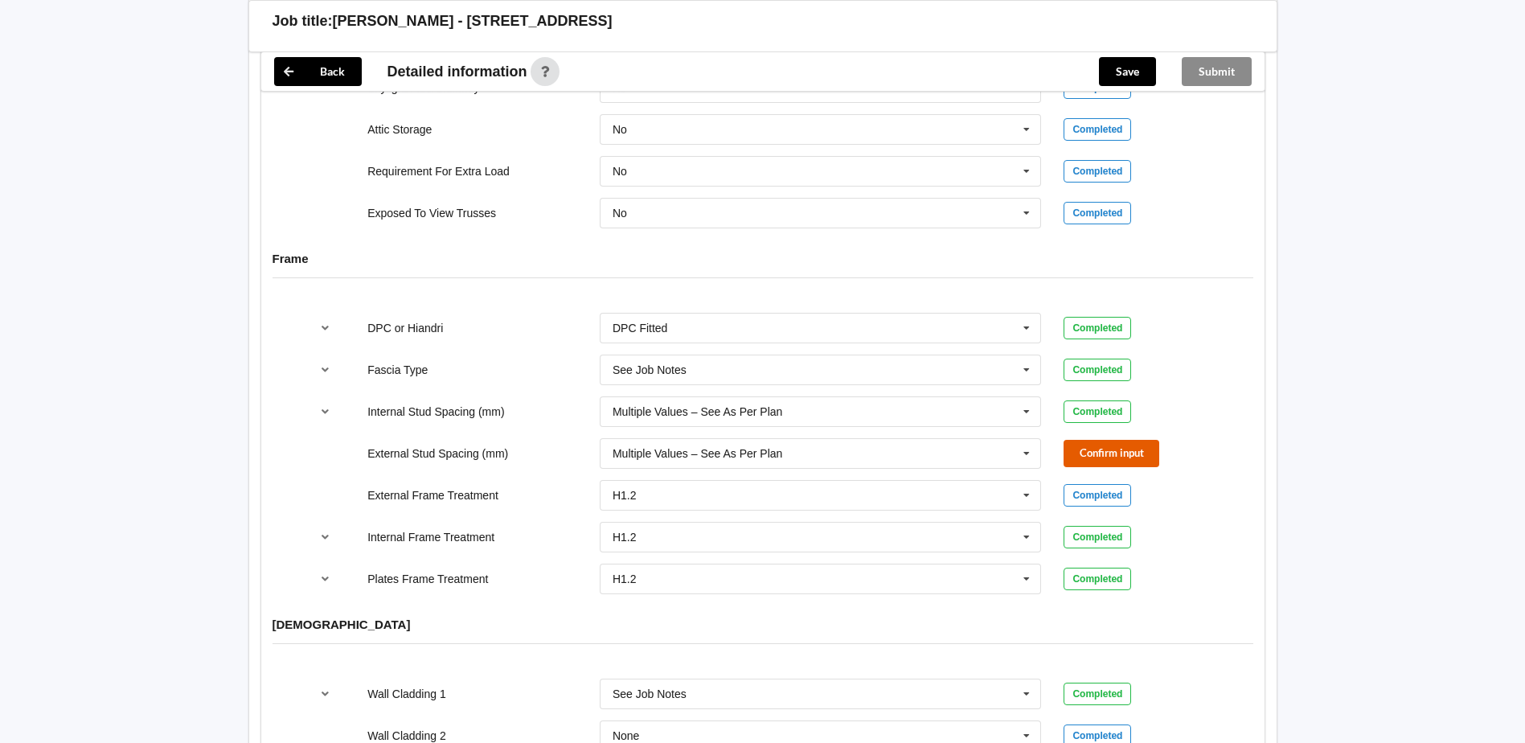
click at [1120, 440] on button "Confirm input" at bounding box center [1111, 453] width 96 height 27
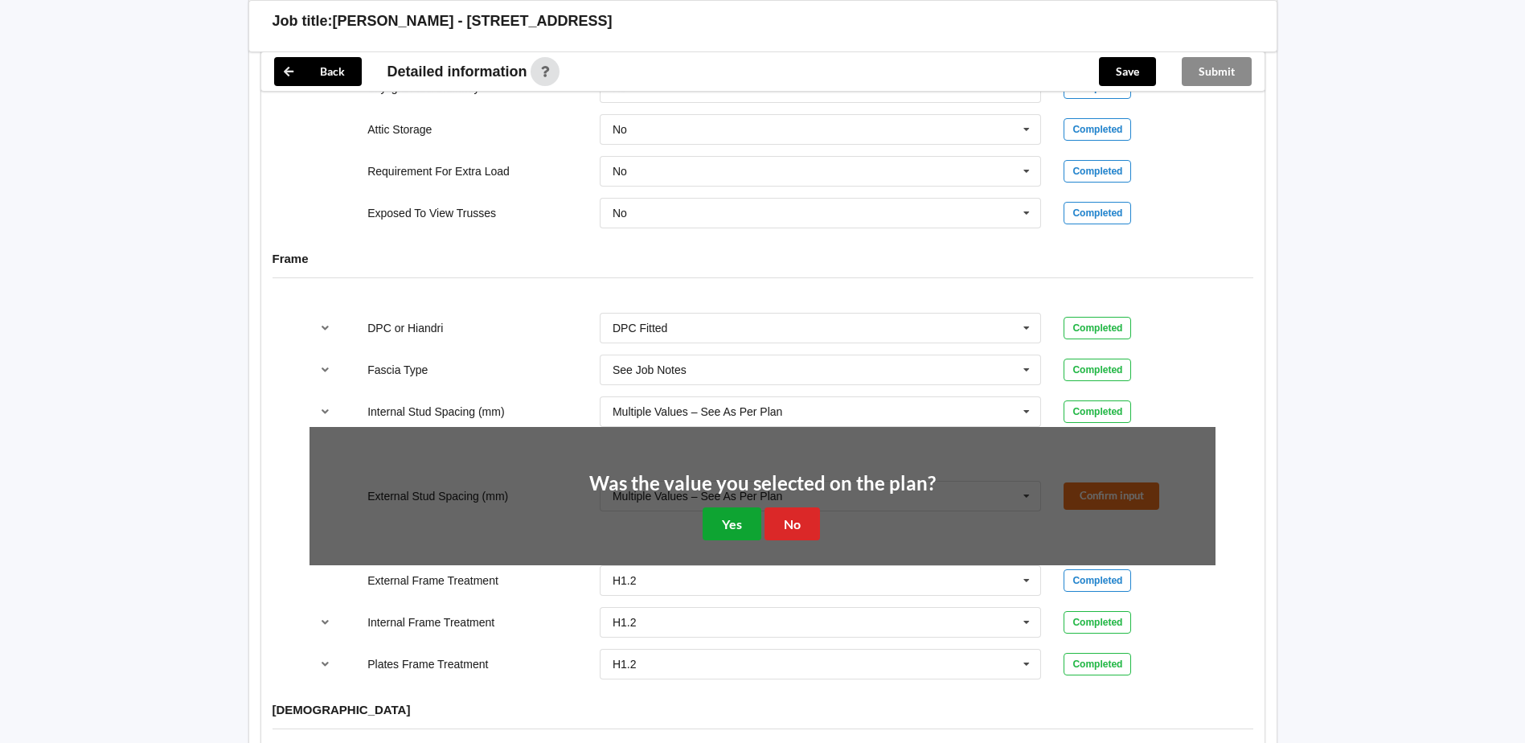
click at [740, 507] on button "Yes" at bounding box center [731, 523] width 59 height 33
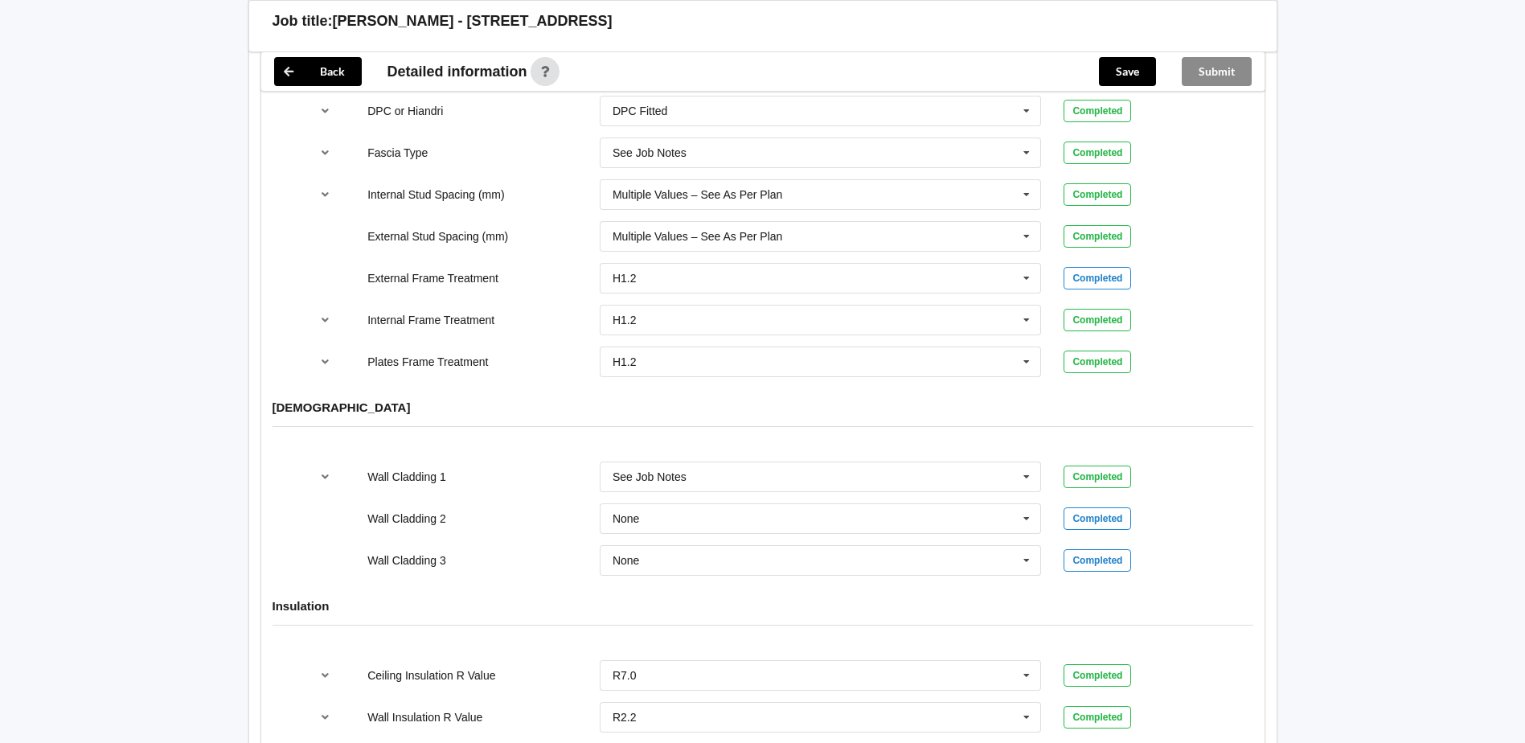
scroll to position [1768, 0]
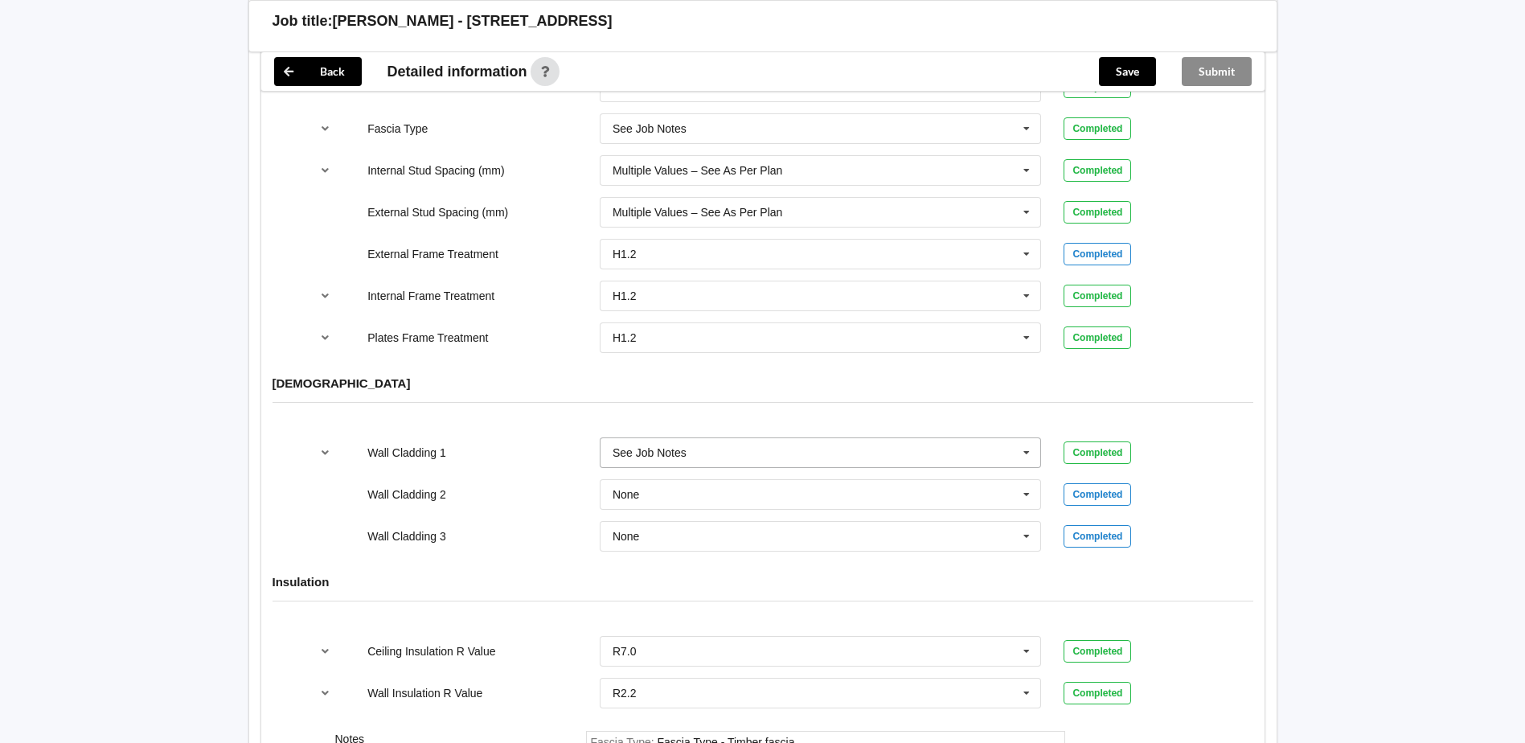
click at [1028, 438] on icon at bounding box center [1026, 453] width 24 height 30
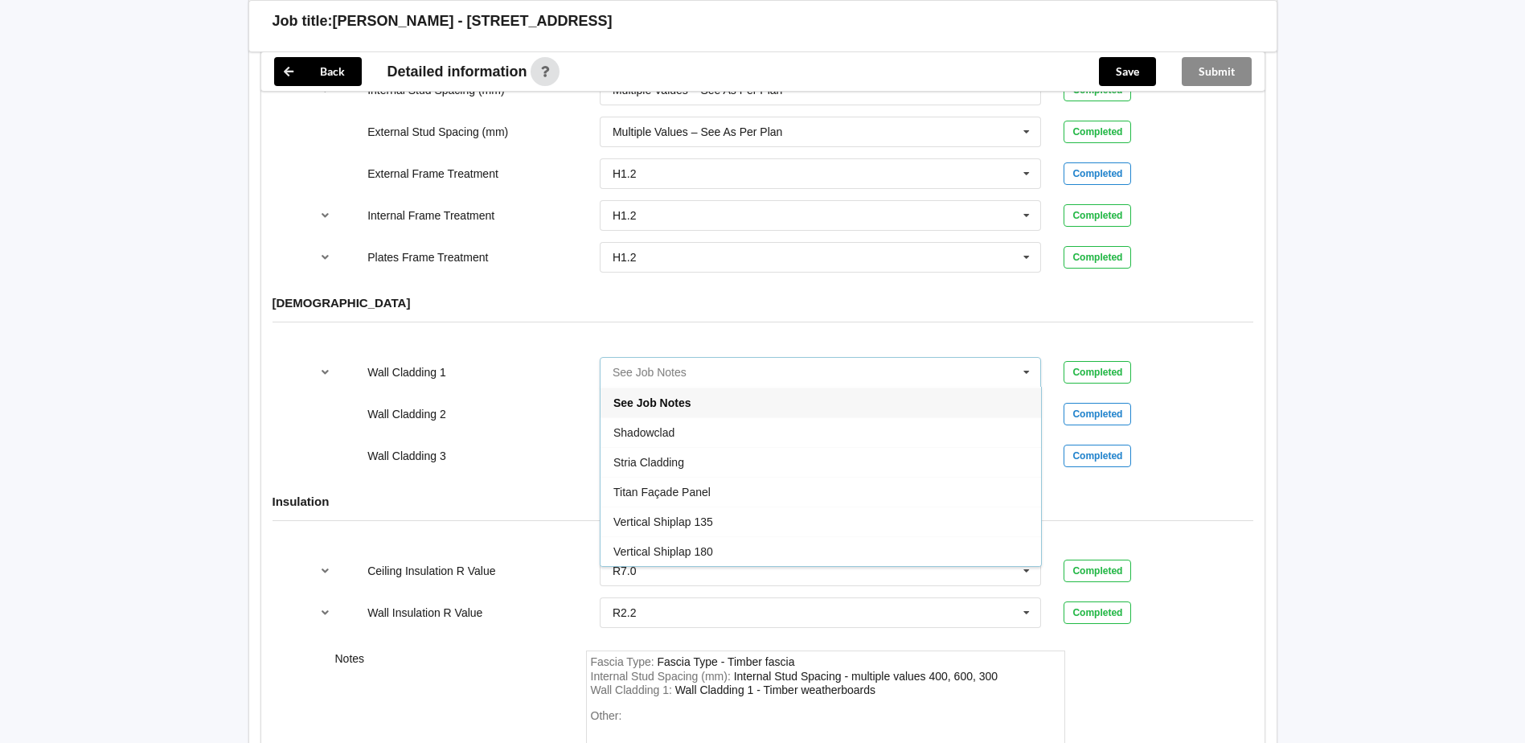
scroll to position [1929, 0]
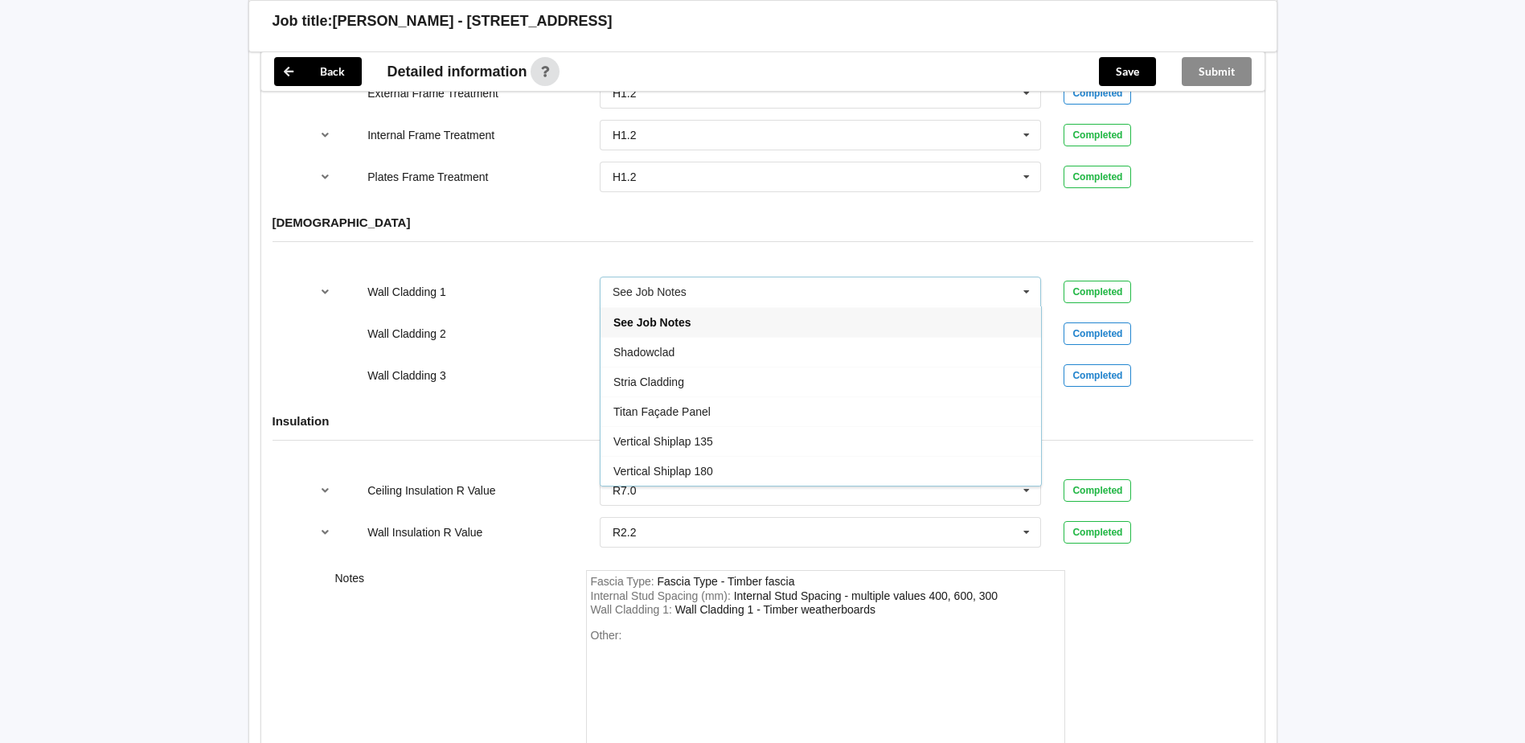
click at [935, 307] on div "See Job Notes" at bounding box center [820, 322] width 440 height 30
click at [1029, 476] on icon at bounding box center [1026, 491] width 24 height 30
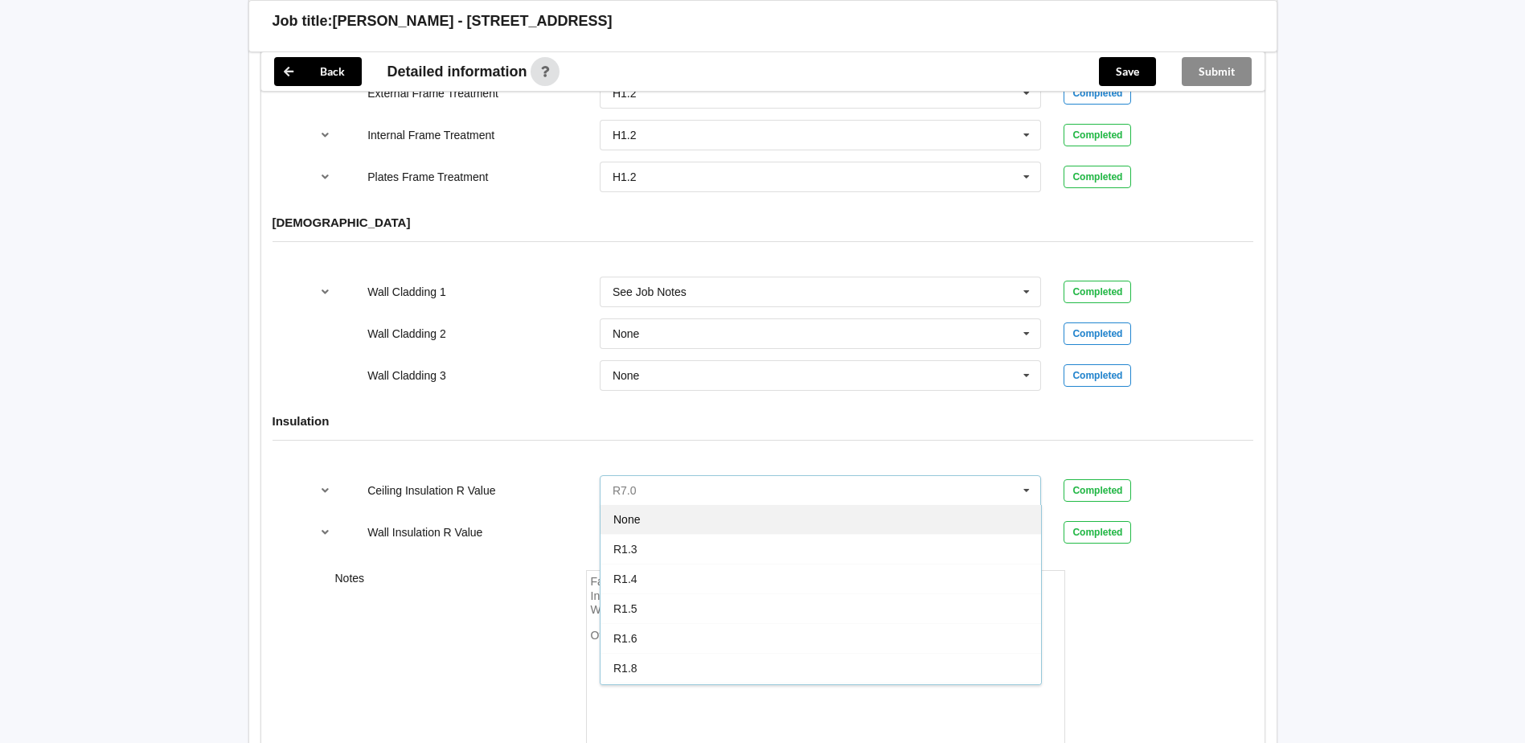
scroll to position [0, 0]
click at [907, 505] on div "None" at bounding box center [820, 520] width 440 height 30
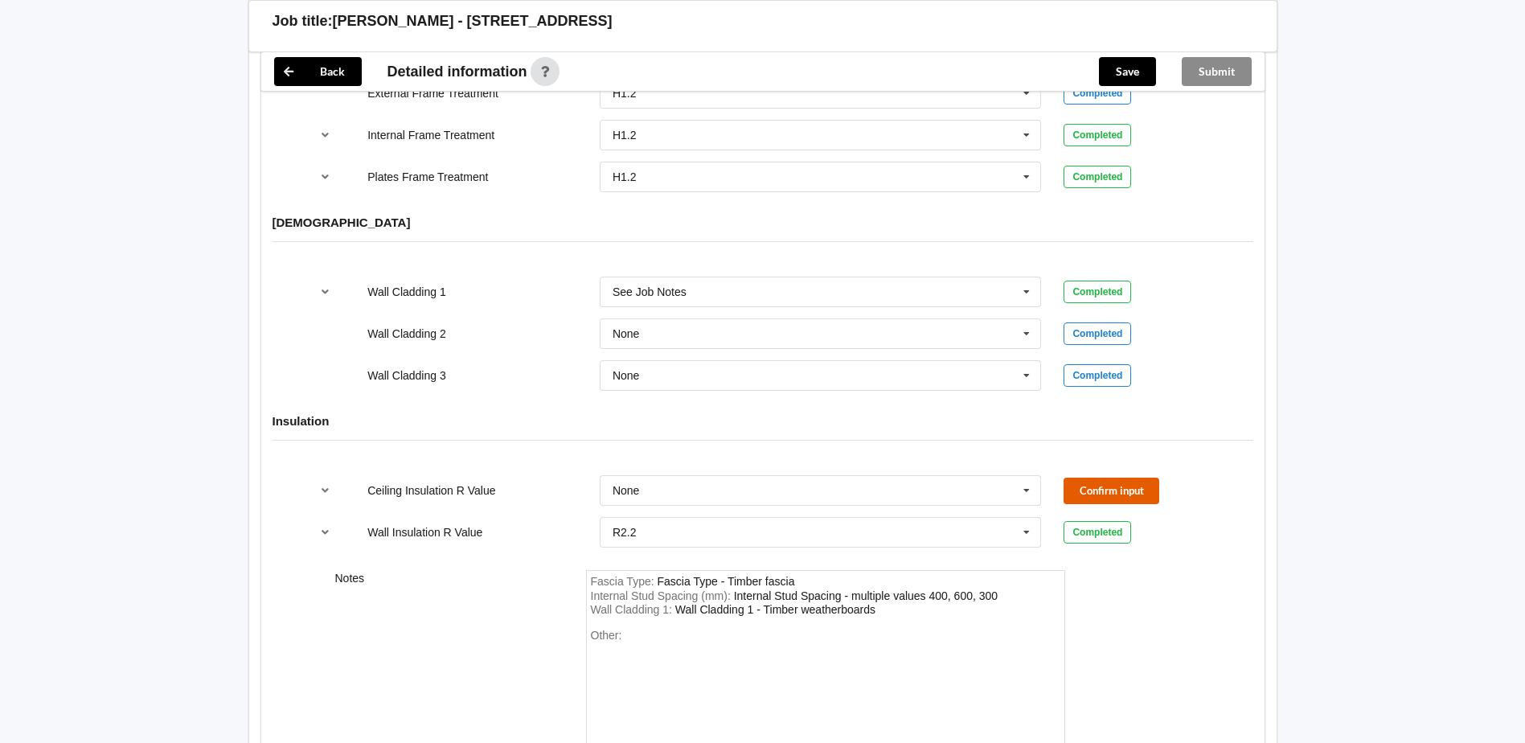
click at [1120, 477] on button "Confirm input" at bounding box center [1111, 490] width 96 height 27
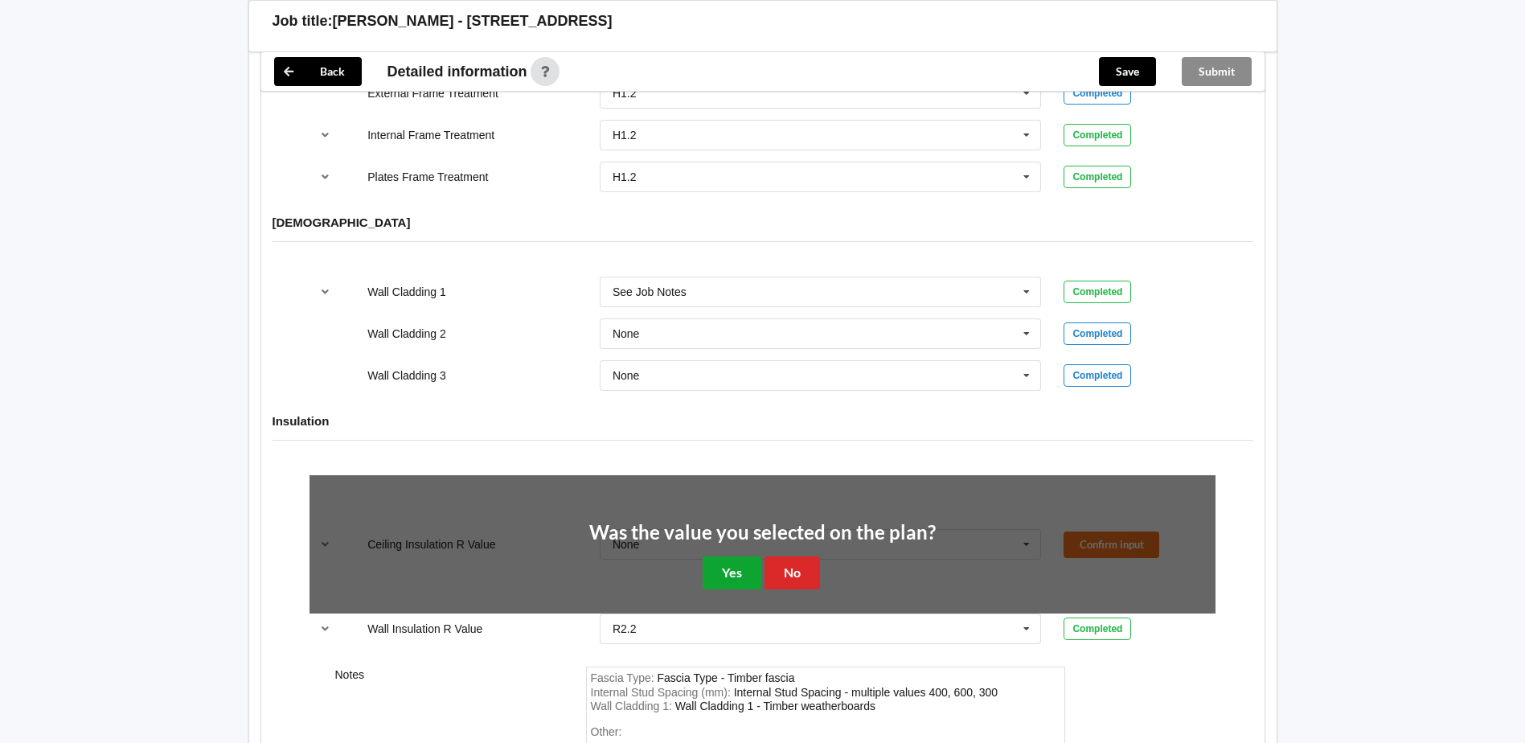
click at [723, 556] on button "Yes" at bounding box center [731, 572] width 59 height 33
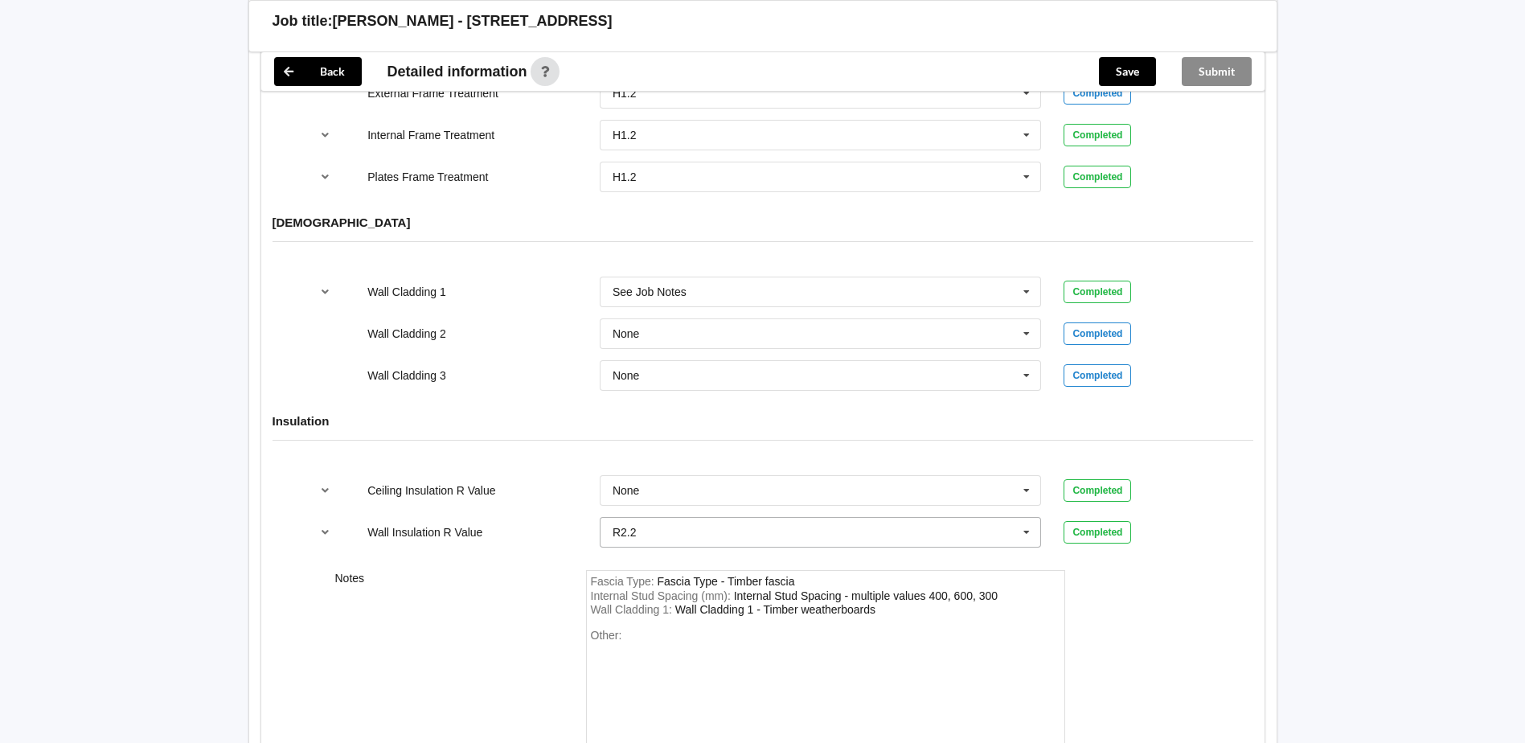
click at [1026, 518] on icon at bounding box center [1026, 533] width 24 height 30
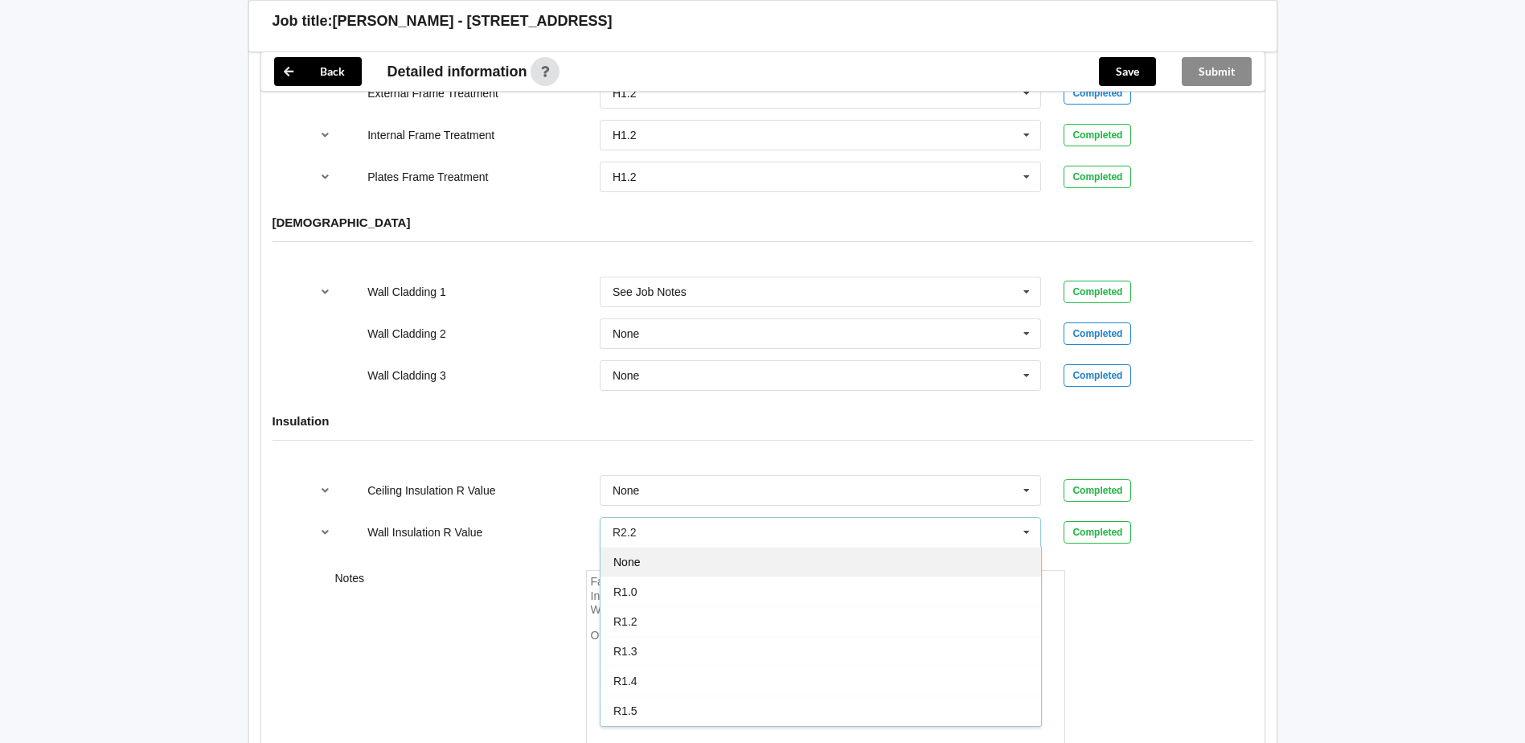
click at [827, 548] on div "None" at bounding box center [820, 562] width 440 height 30
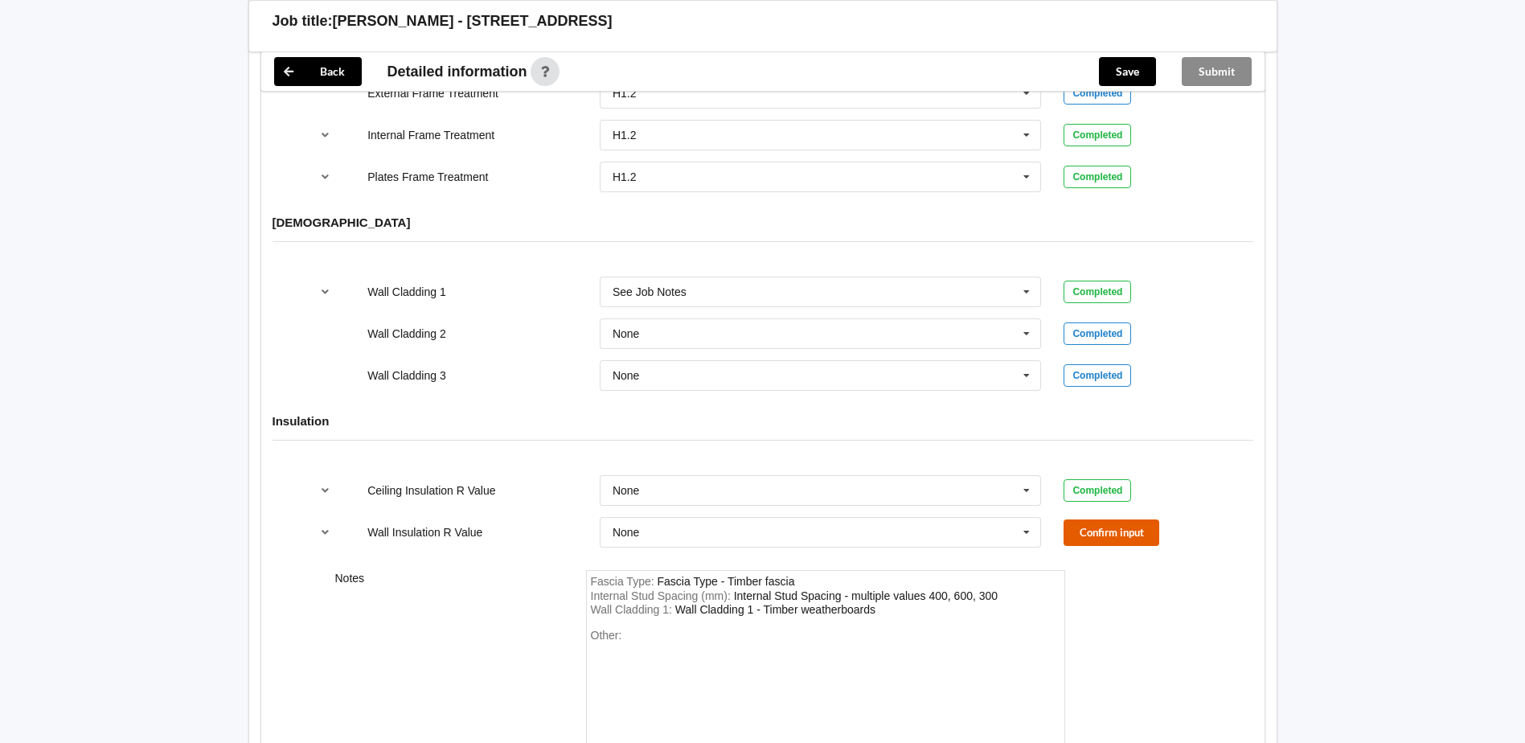
click at [1127, 519] on button "Confirm input" at bounding box center [1111, 532] width 96 height 27
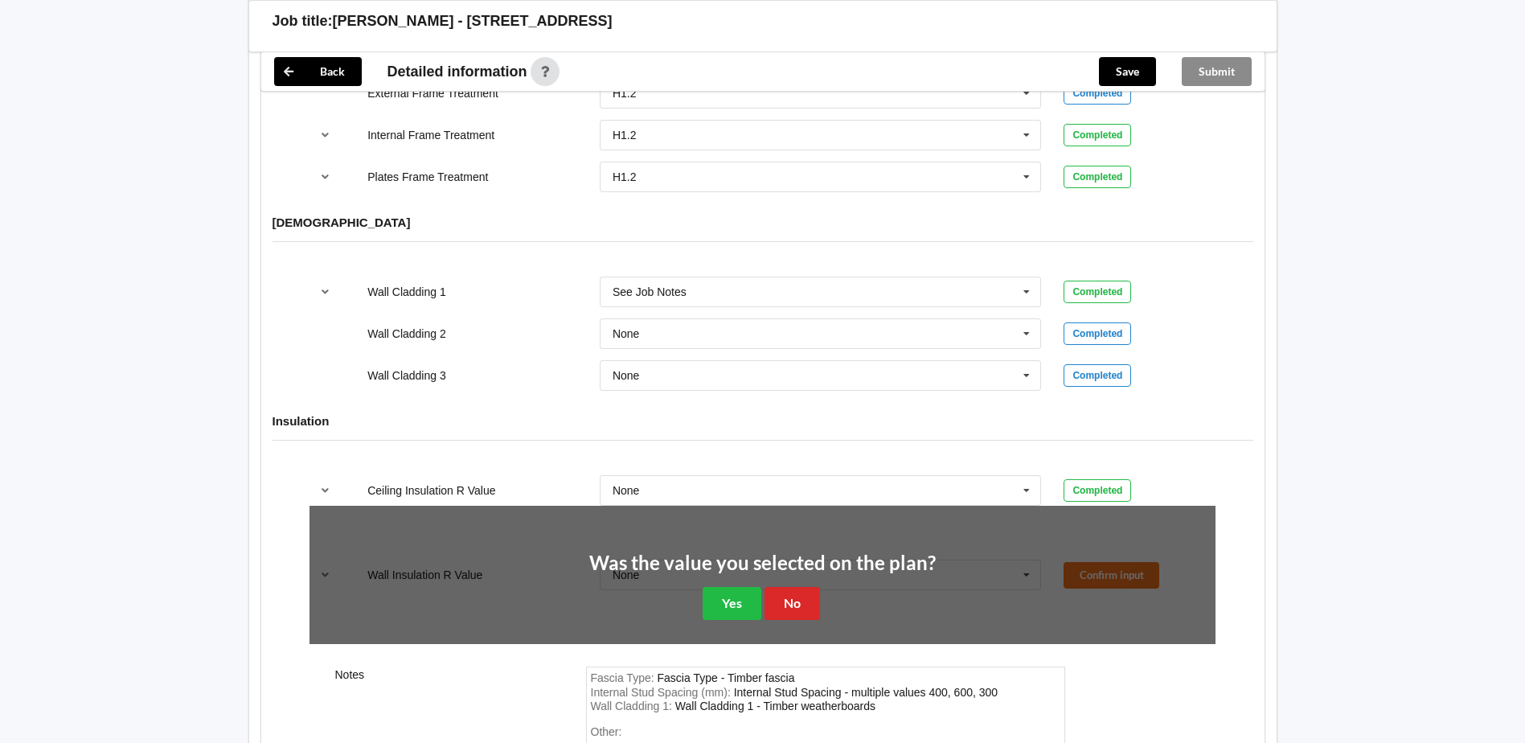
click at [696, 575] on div "Was the value you selected on the plan? Yes No" at bounding box center [762, 586] width 346 height 67
click at [725, 587] on button "Yes" at bounding box center [731, 603] width 59 height 33
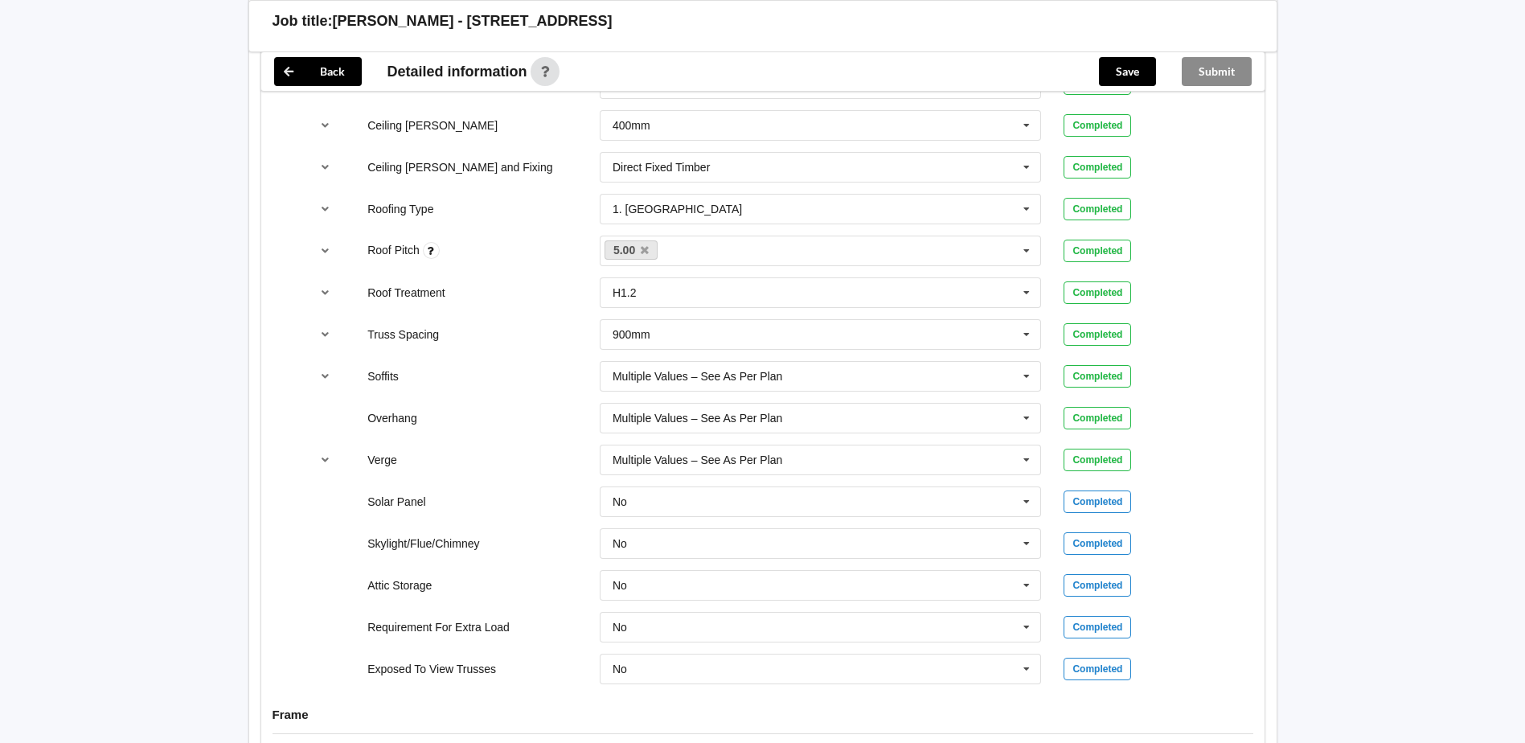
scroll to position [987, 0]
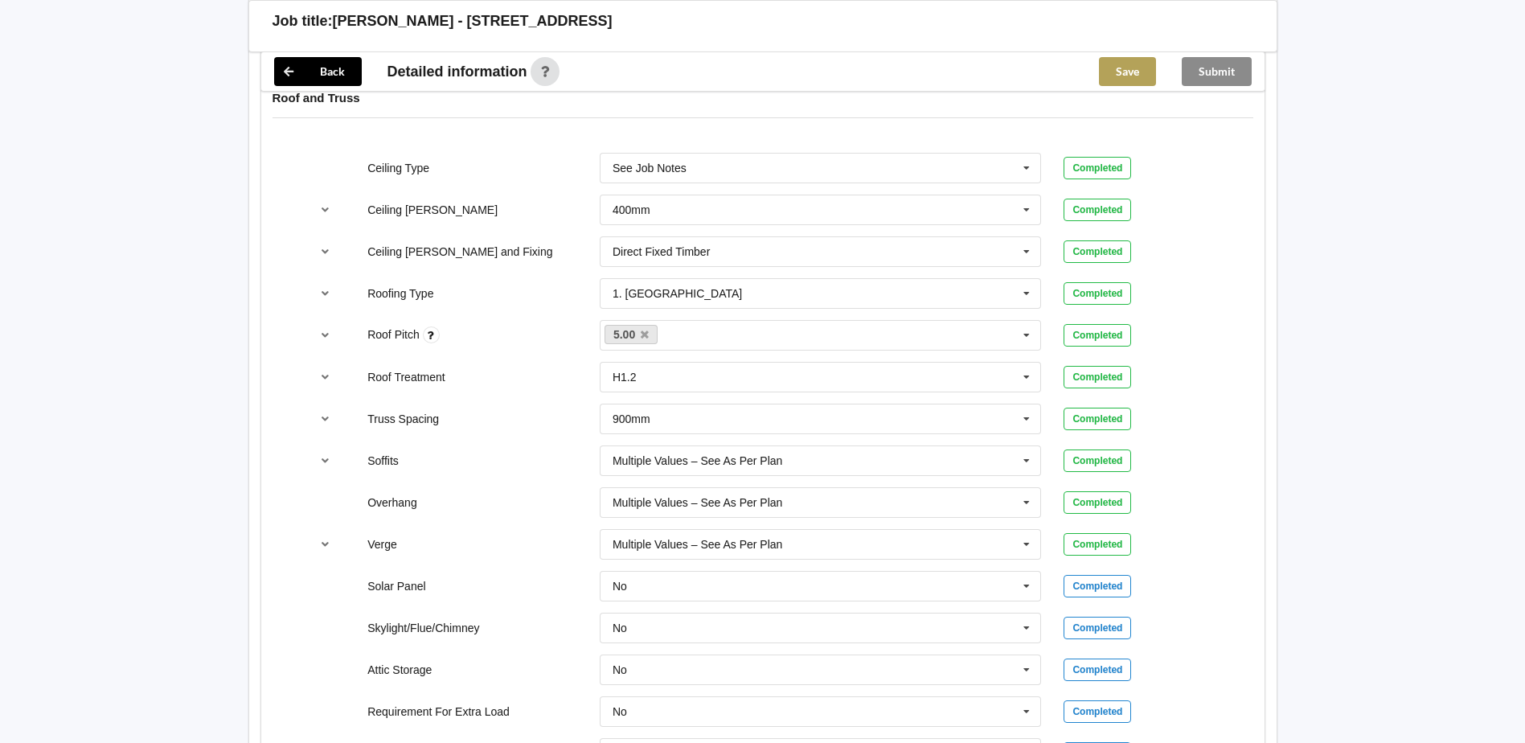
click at [1120, 72] on button "Save" at bounding box center [1127, 71] width 57 height 29
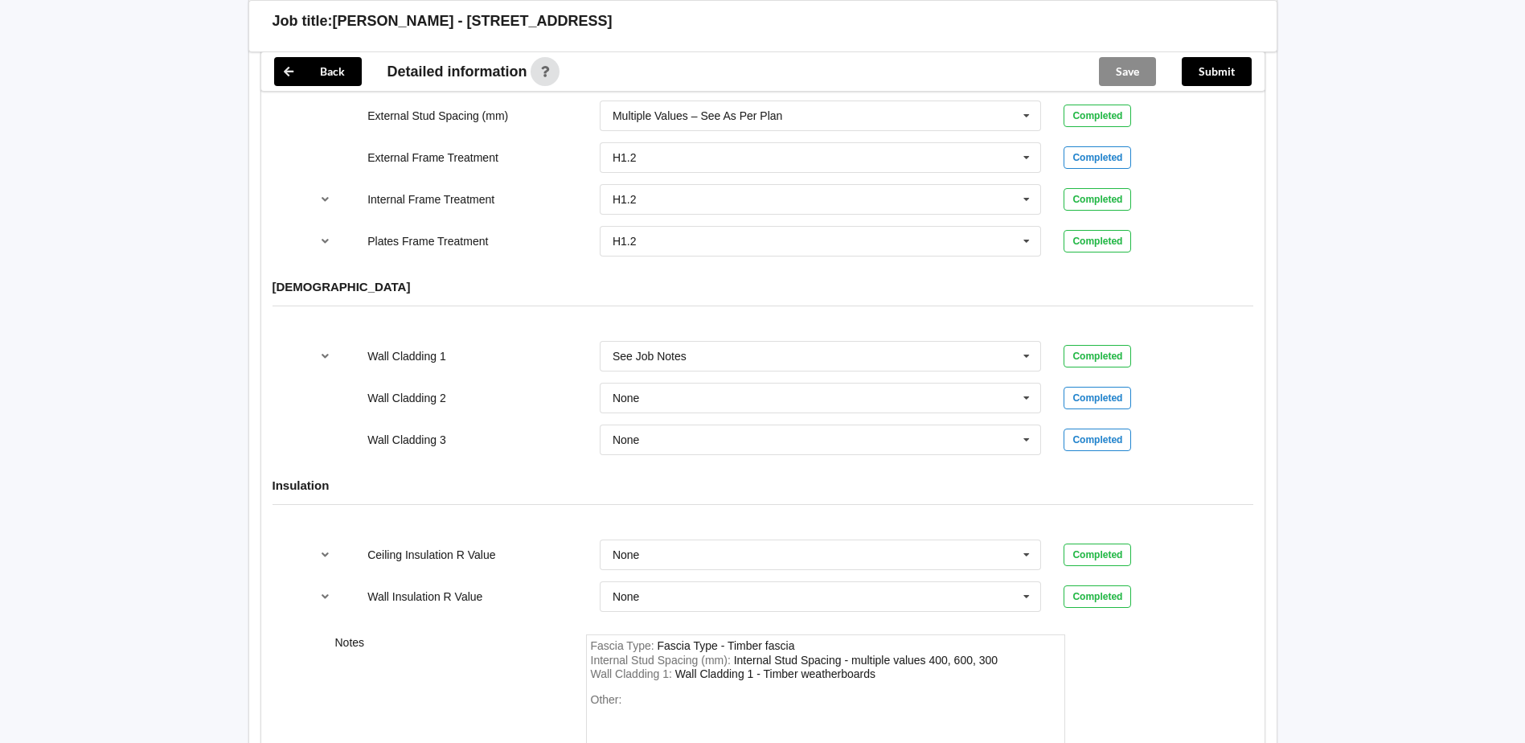
scroll to position [1958, 0]
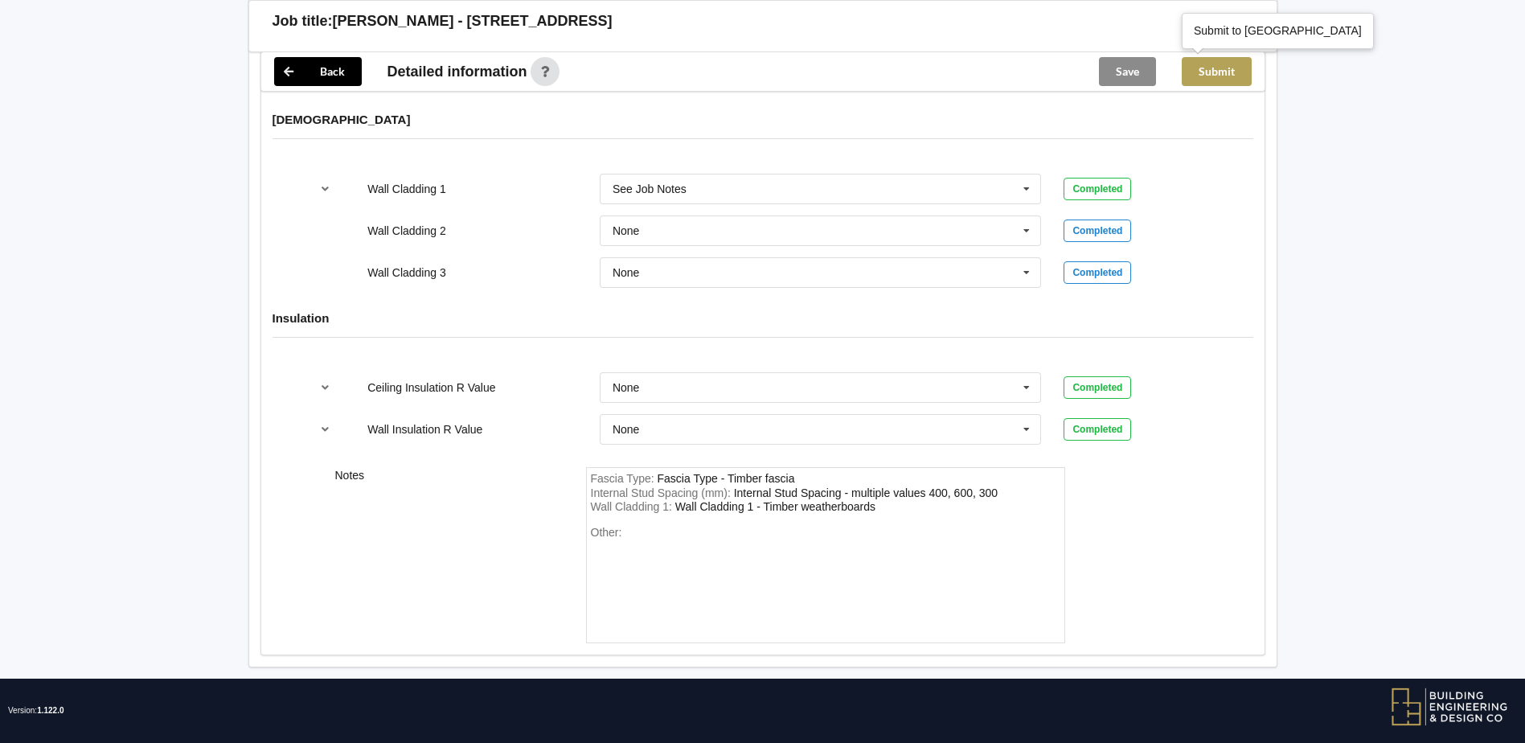
click at [1214, 64] on button "Submit" at bounding box center [1217, 71] width 70 height 29
